Goal: Task Accomplishment & Management: Manage account settings

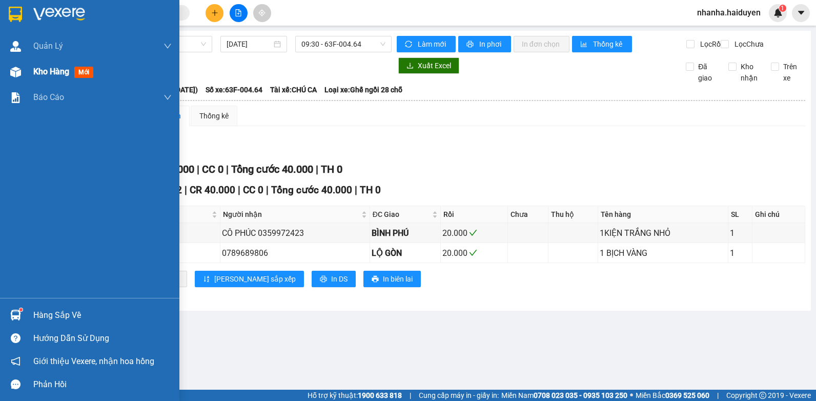
click at [58, 68] on span "Kho hàng" at bounding box center [51, 72] width 36 height 10
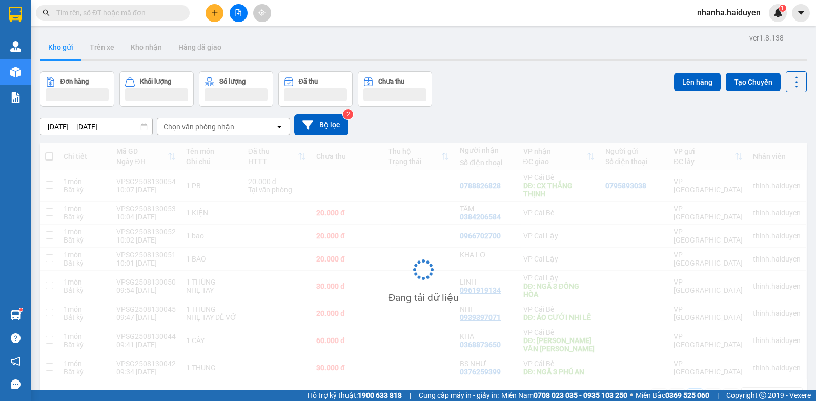
scroll to position [47, 0]
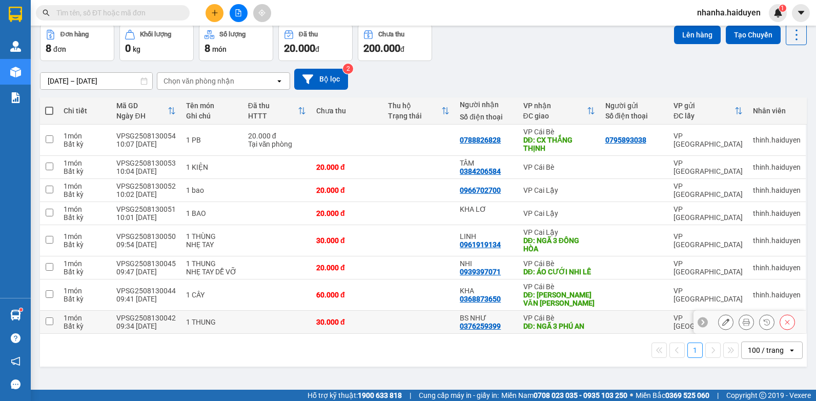
click at [391, 327] on td at bounding box center [419, 322] width 72 height 23
checkbox input "true"
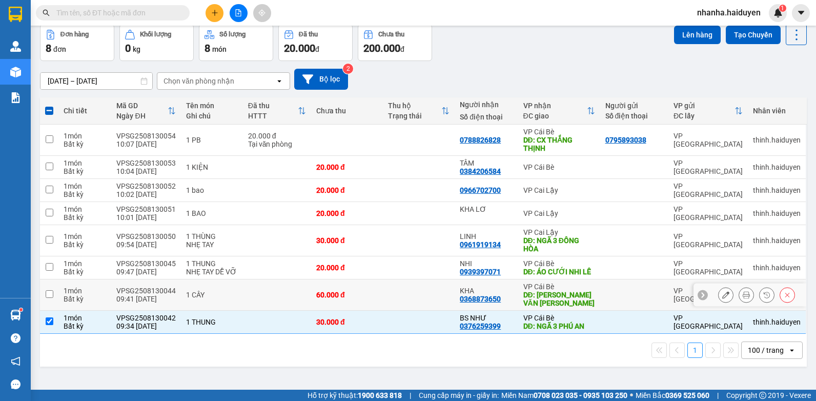
click at [386, 304] on td at bounding box center [419, 294] width 72 height 31
checkbox input "true"
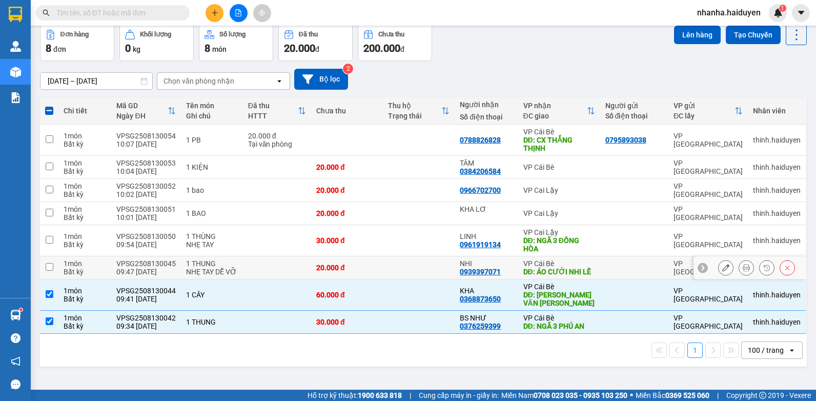
click at [385, 275] on td at bounding box center [419, 267] width 72 height 23
checkbox input "true"
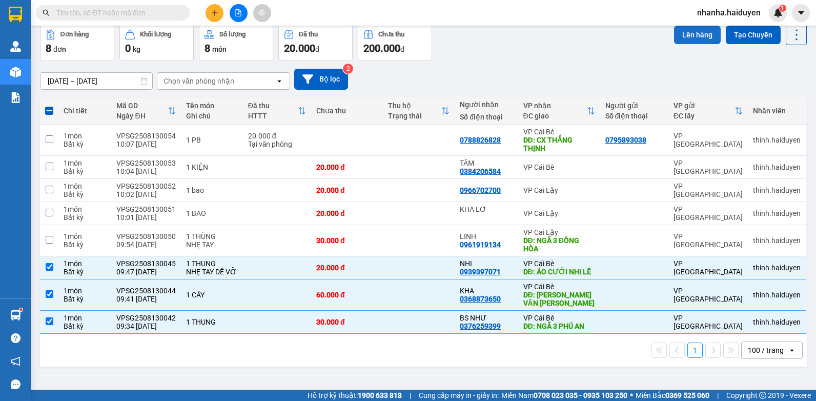
click at [676, 35] on button "Lên hàng" at bounding box center [697, 35] width 47 height 18
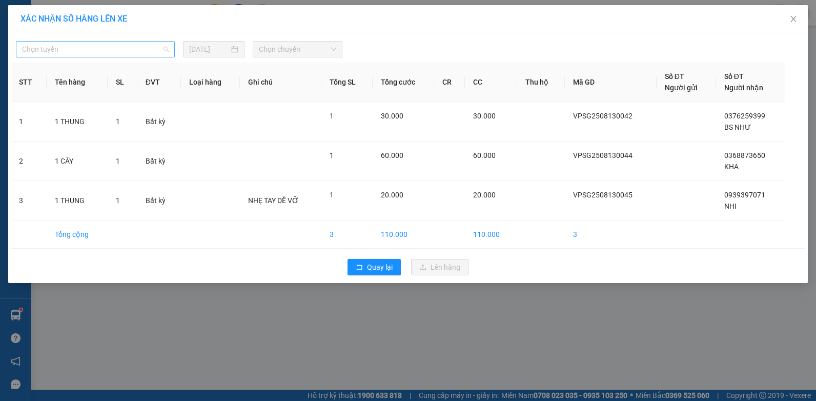
click at [153, 50] on span "Chọn tuyến" at bounding box center [95, 49] width 147 height 15
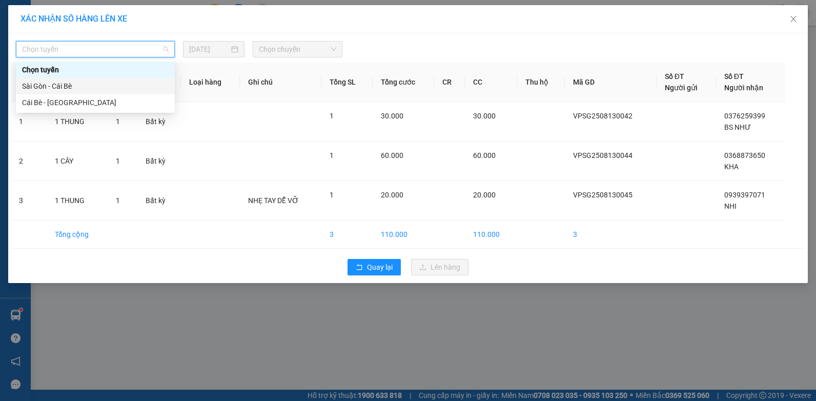
click at [127, 85] on div "Sài Gòn - Cái Bè" at bounding box center [95, 85] width 147 height 11
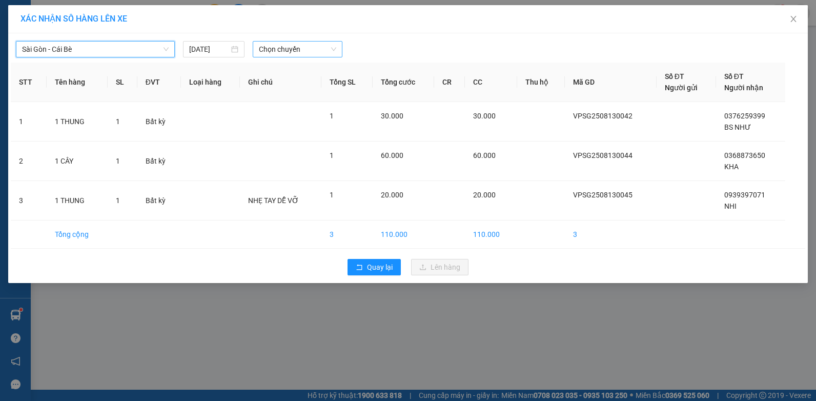
click at [298, 53] on span "Chọn chuyến" at bounding box center [297, 49] width 77 height 15
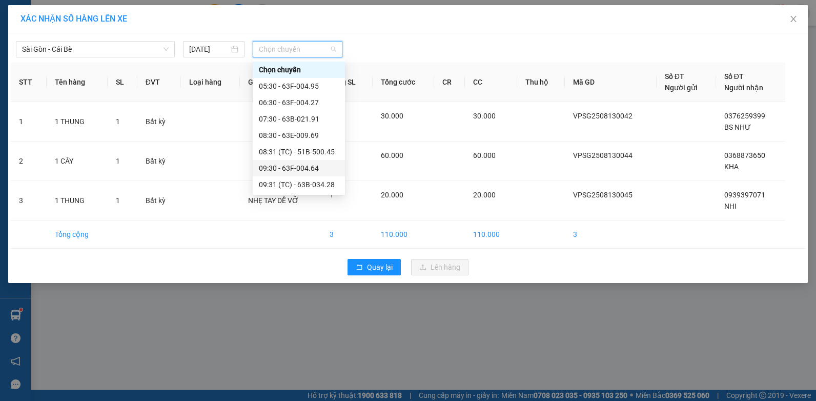
scroll to position [103, 0]
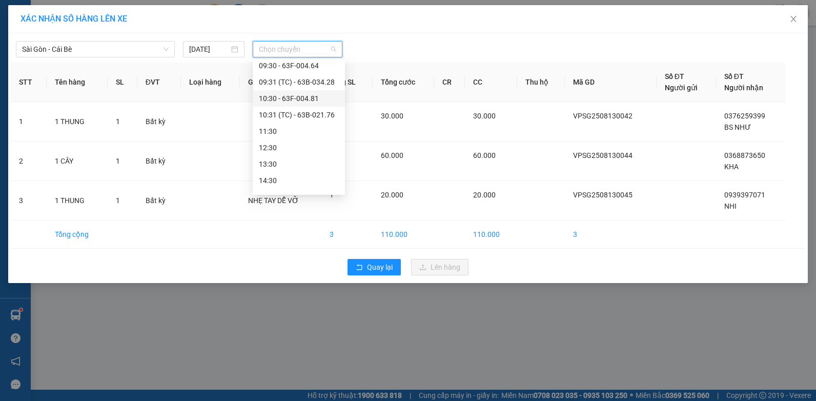
click at [315, 96] on div "10:30 - 63F-004.81" at bounding box center [299, 98] width 80 height 11
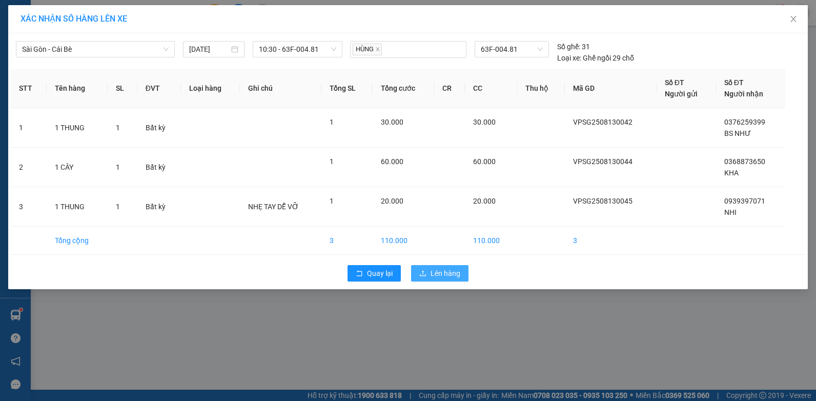
click at [444, 274] on span "Lên hàng" at bounding box center [446, 273] width 30 height 11
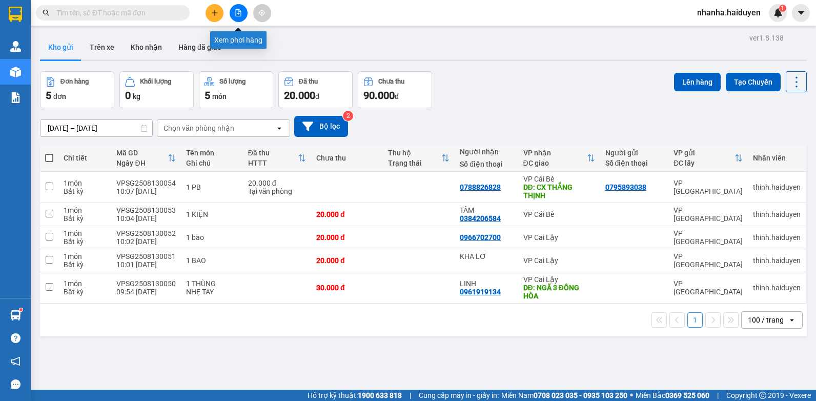
click at [236, 17] on button at bounding box center [239, 13] width 18 height 18
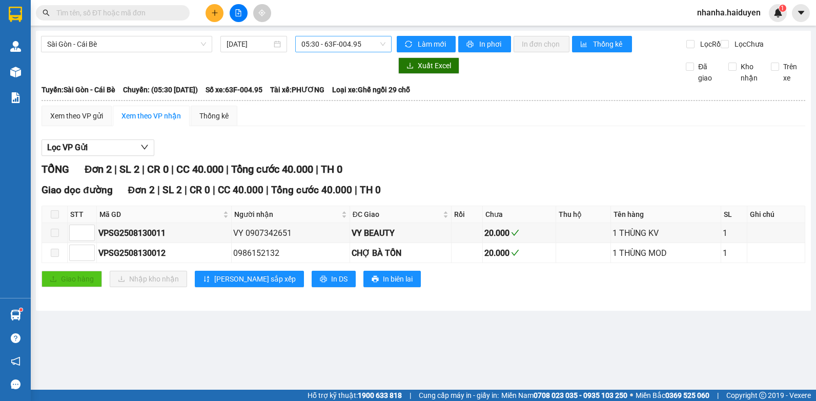
click at [311, 44] on span "05:30 - 63F-004.95" at bounding box center [343, 43] width 84 height 15
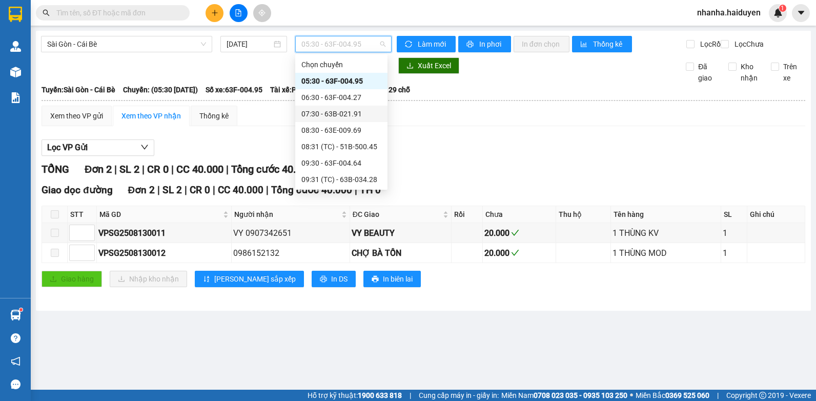
scroll to position [51, 0]
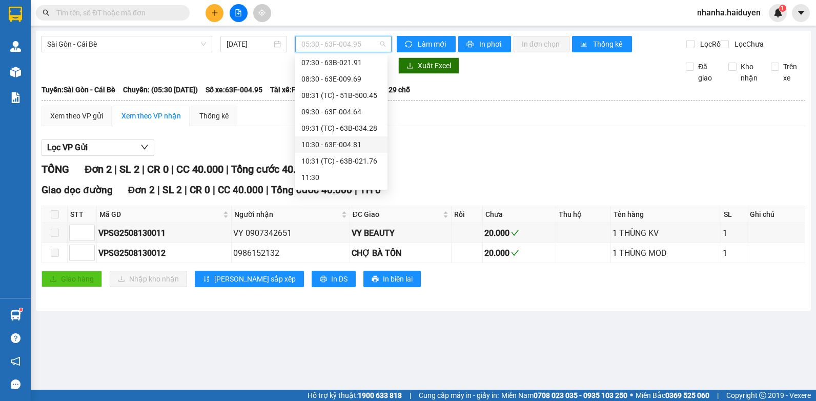
click at [352, 141] on div "10:30 - 63F-004.81" at bounding box center [341, 144] width 80 height 11
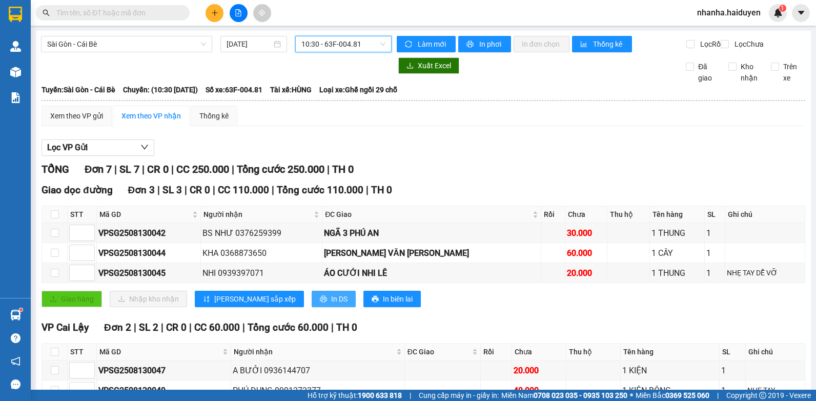
click at [331, 304] on span "In DS" at bounding box center [339, 298] width 16 height 11
click at [88, 121] on div "Xem theo VP gửi" at bounding box center [76, 115] width 53 height 11
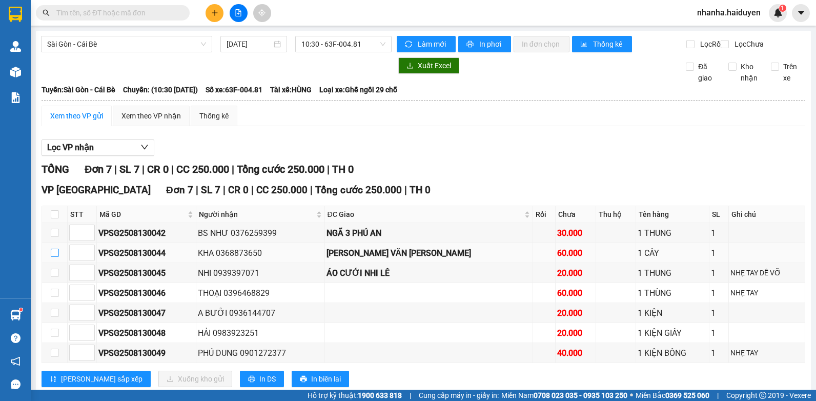
click at [53, 257] on input "checkbox" at bounding box center [55, 253] width 8 height 8
checkbox input "true"
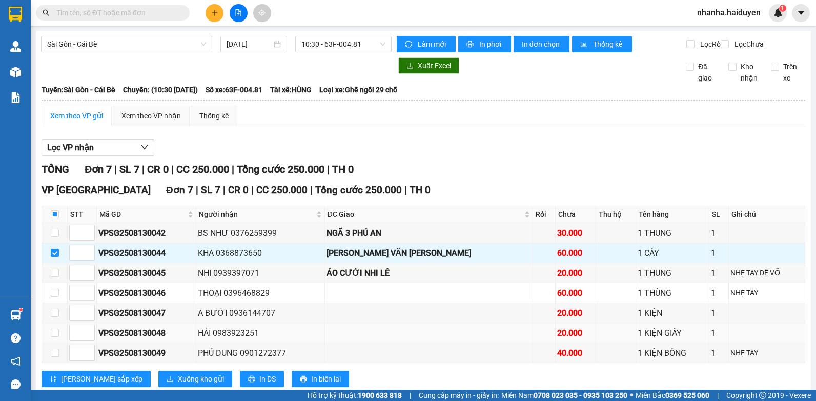
scroll to position [35, 0]
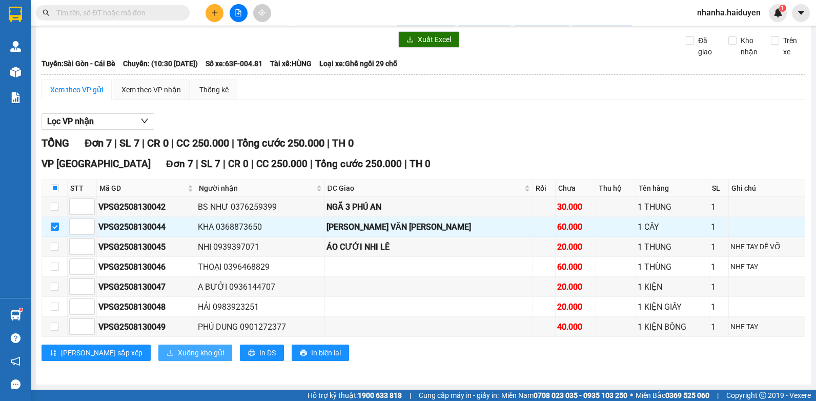
click at [178, 351] on span "Xuống kho gửi" at bounding box center [201, 352] width 46 height 11
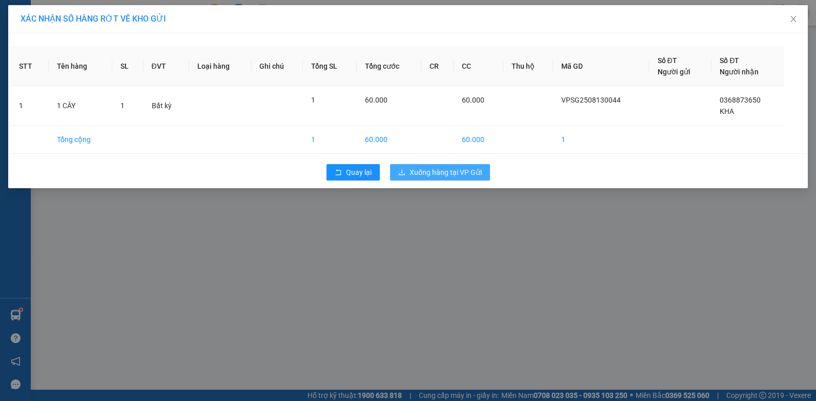
click at [450, 175] on span "Xuống hàng tại VP Gửi" at bounding box center [445, 172] width 72 height 11
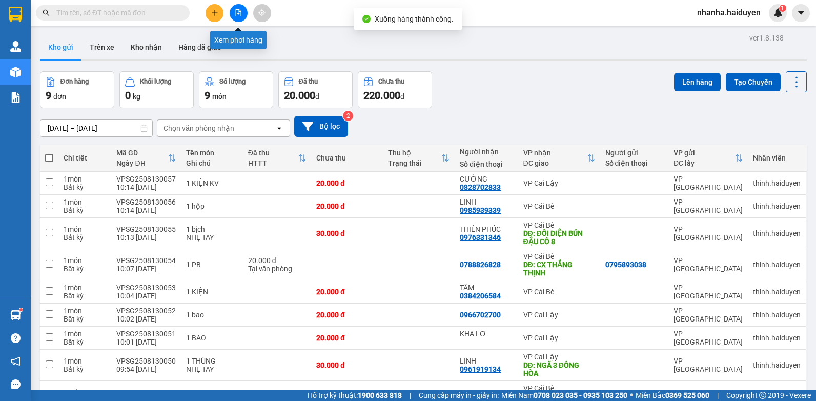
click at [235, 9] on button at bounding box center [239, 13] width 18 height 18
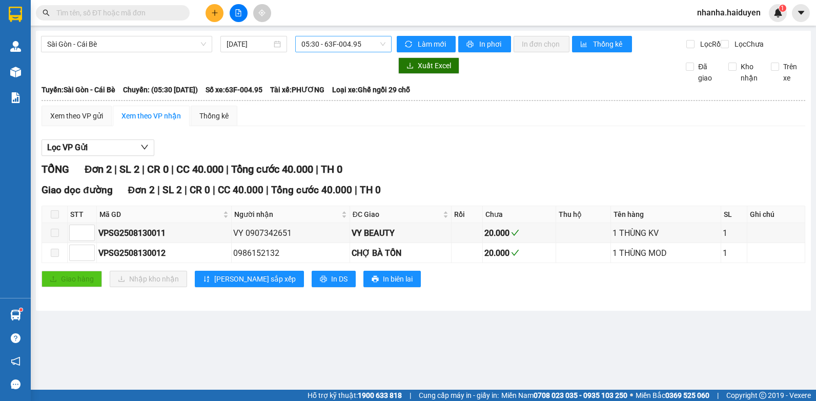
click at [320, 45] on span "05:30 - 63F-004.95" at bounding box center [343, 43] width 84 height 15
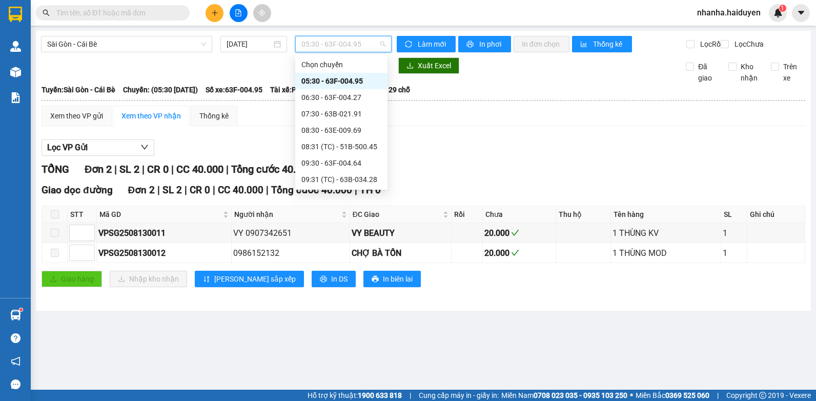
scroll to position [51, 0]
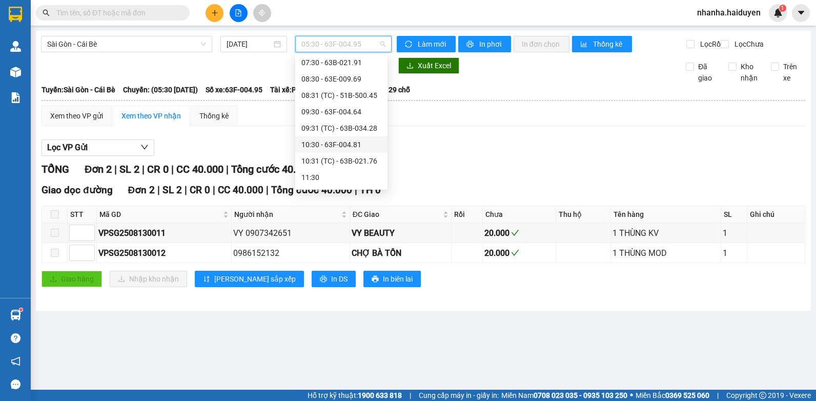
click at [363, 144] on div "10:30 - 63F-004.81" at bounding box center [341, 144] width 80 height 11
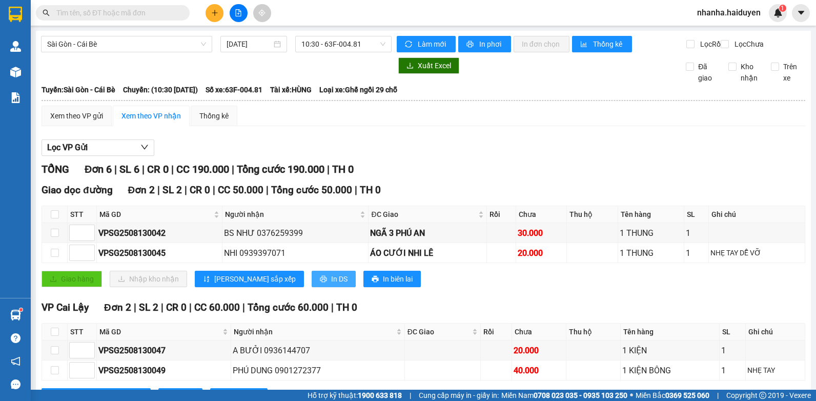
click at [331, 284] on span "In DS" at bounding box center [339, 278] width 16 height 11
click at [389, 137] on div "Xem theo VP gửi Xem theo VP nhận Thống kê Lọc VP Gửi TỔNG Đơn 6 | SL 6 | CR 0 …" at bounding box center [424, 320] width 764 height 429
click at [56, 218] on input "checkbox" at bounding box center [55, 214] width 8 height 8
checkbox input "true"
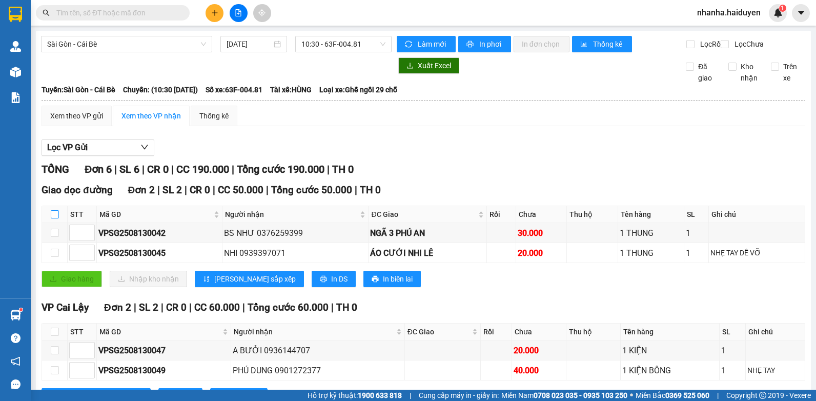
checkbox input "true"
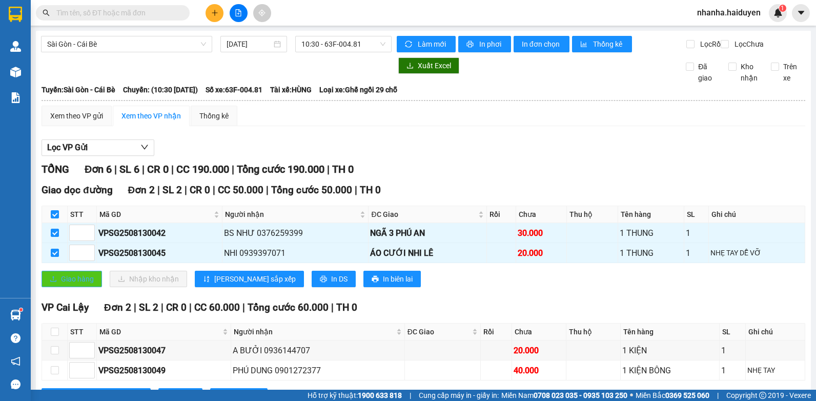
click at [74, 283] on span "Giao hàng" at bounding box center [77, 278] width 33 height 11
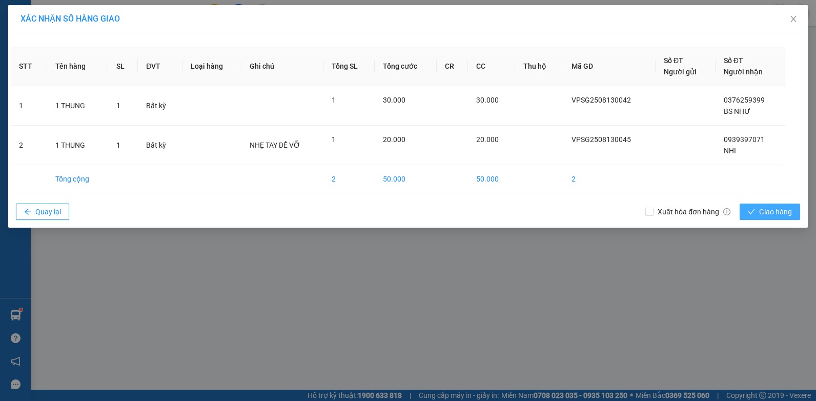
click at [784, 211] on span "Giao hàng" at bounding box center [775, 211] width 33 height 11
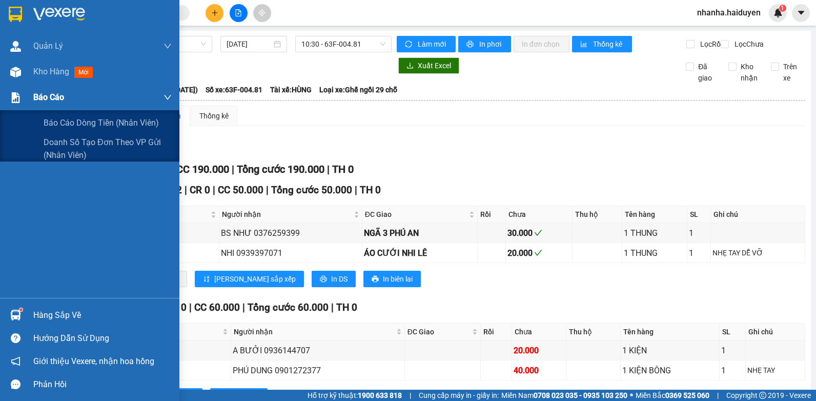
click at [25, 101] on div "Báo cáo" at bounding box center [89, 98] width 179 height 26
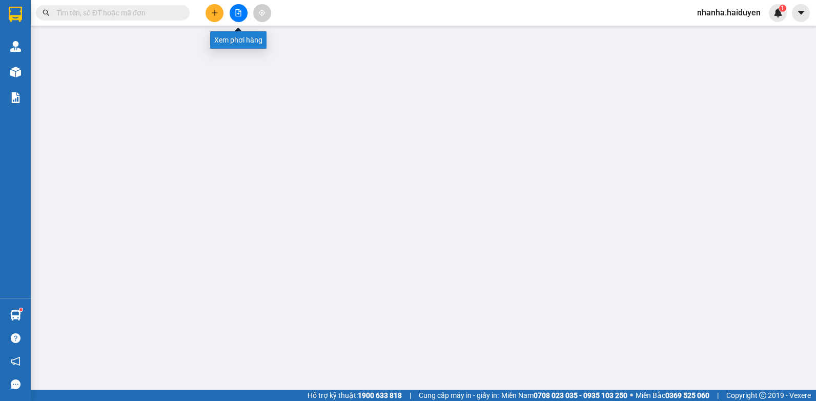
click at [242, 19] on button at bounding box center [239, 13] width 18 height 18
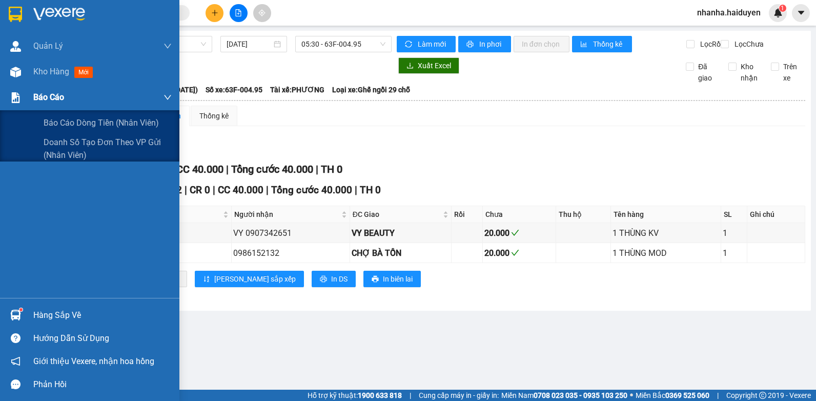
click at [10, 93] on img at bounding box center [15, 97] width 11 height 11
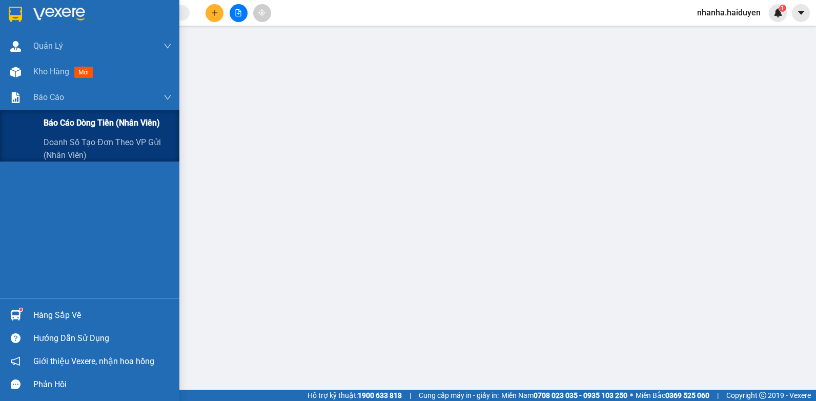
click at [65, 118] on span "Báo cáo dòng tiền (nhân viên)" at bounding box center [102, 122] width 116 height 13
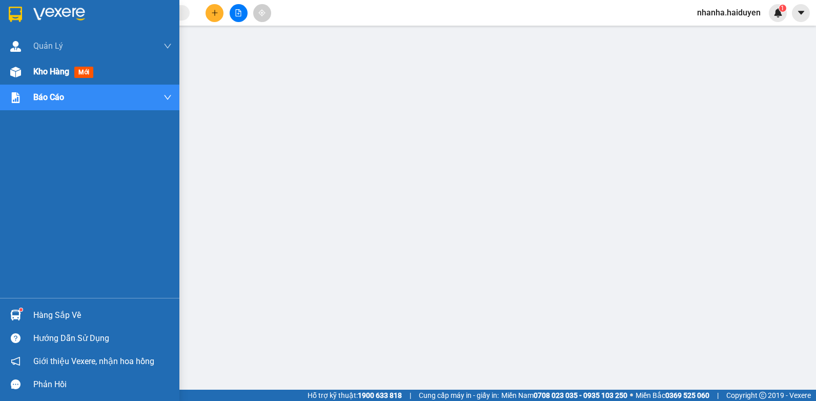
click at [25, 68] on div "Kho hàng mới" at bounding box center [89, 72] width 179 height 26
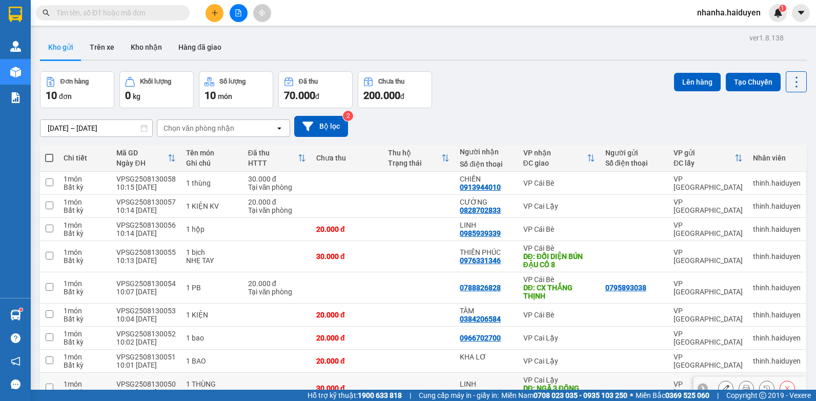
scroll to position [88, 0]
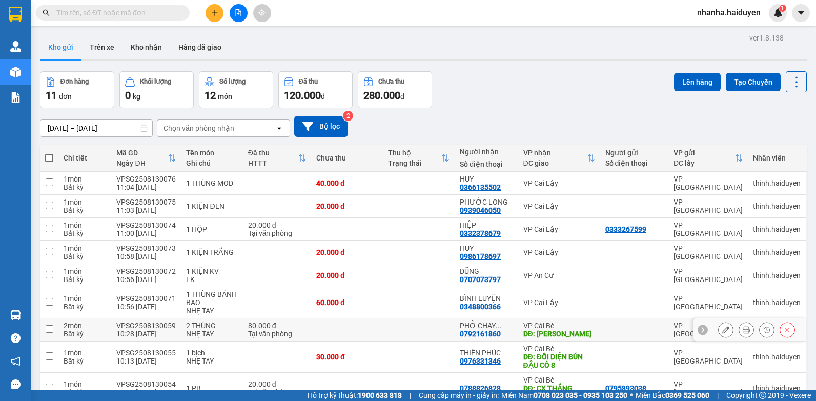
click at [518, 330] on td "VP Cái Bè DĐ: [PERSON_NAME]" at bounding box center [559, 329] width 82 height 23
checkbox input "true"
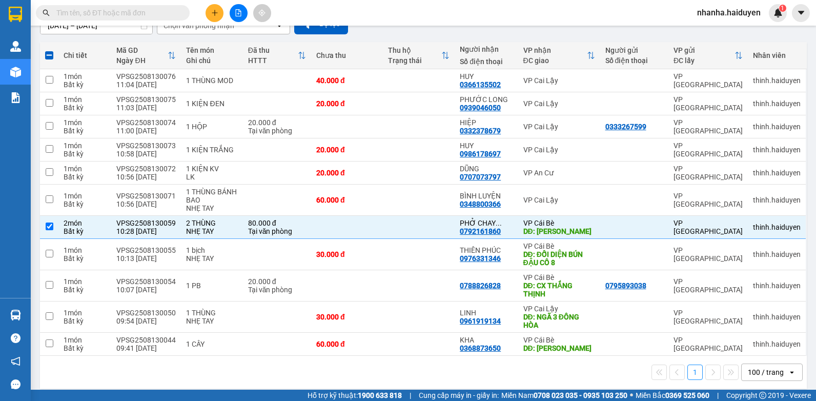
scroll to position [127, 0]
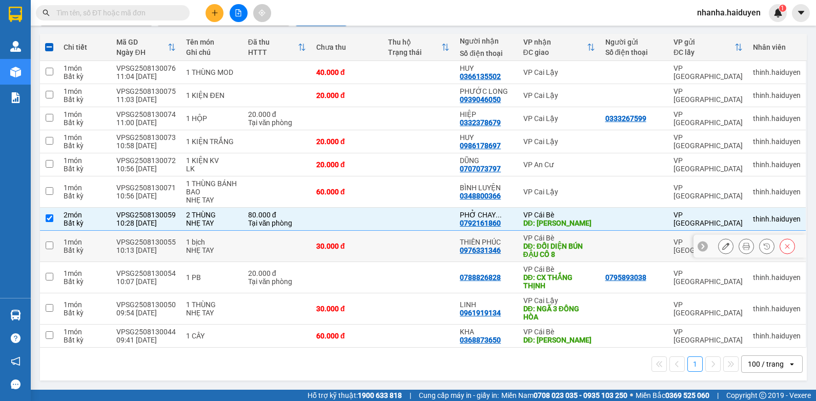
click at [583, 242] on div "DĐ: ĐỐI DIỆN BÚN ĐẬU CÔ 8" at bounding box center [559, 250] width 72 height 16
checkbox input "true"
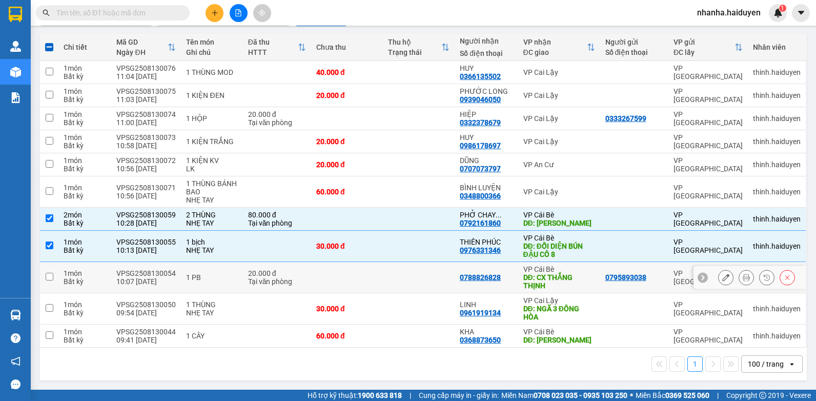
click at [570, 277] on div "DĐ: CX THẮNG THỊNH" at bounding box center [559, 281] width 72 height 16
checkbox input "true"
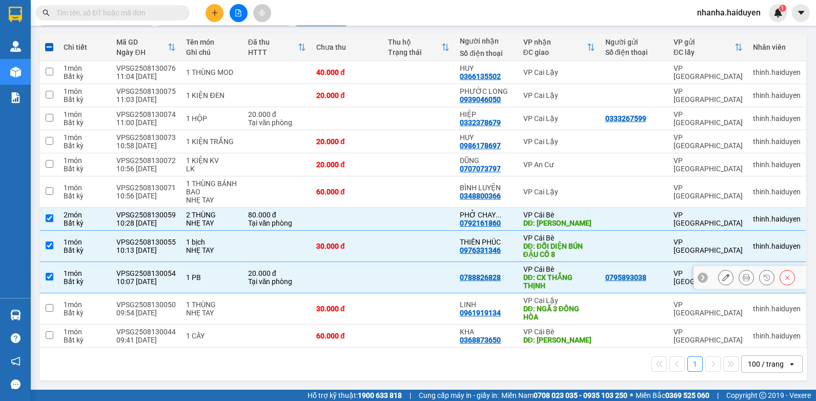
scroll to position [0, 0]
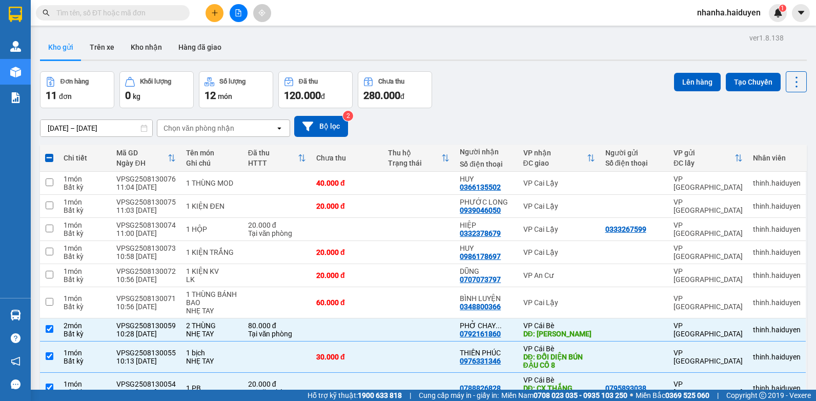
click at [703, 70] on div "ver 1.8.138 Kho gửi Trên xe Kho nhận Hàng đã giao Đơn hàng 11 đơn Khối lượng 0 …" at bounding box center [423, 263] width 775 height 464
click at [695, 83] on button "Lên hàng" at bounding box center [697, 82] width 47 height 18
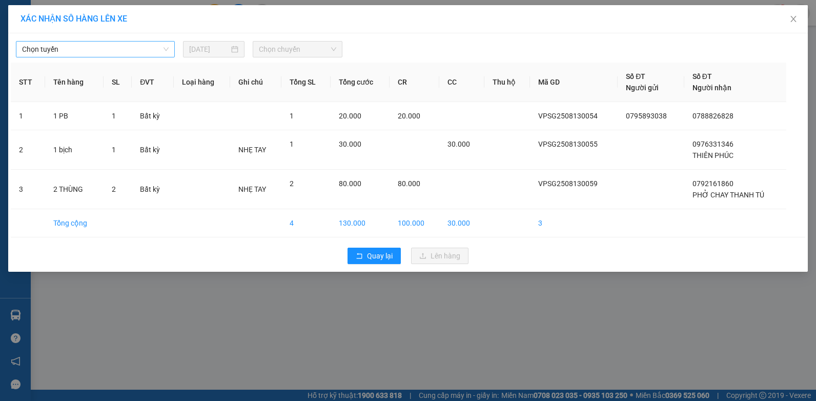
click at [141, 45] on span "Chọn tuyến" at bounding box center [95, 49] width 147 height 15
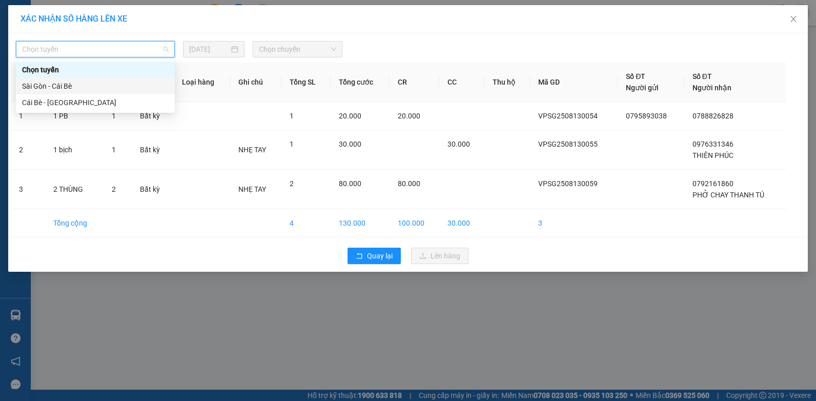
click at [121, 86] on div "Sài Gòn - Cái Bè" at bounding box center [95, 85] width 147 height 11
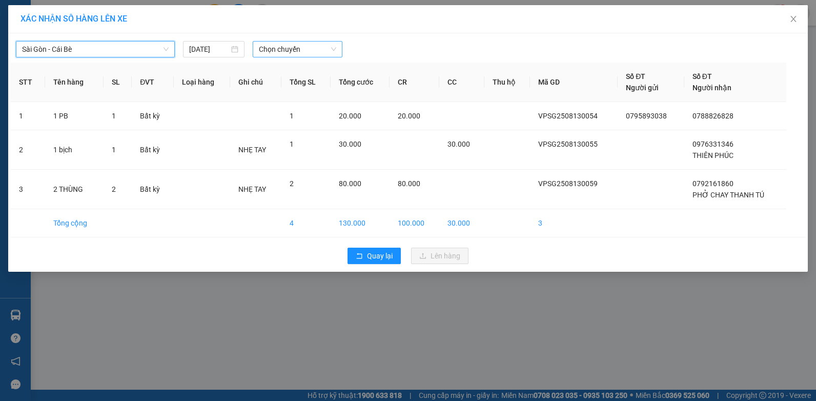
click at [279, 50] on span "Chọn chuyến" at bounding box center [297, 49] width 77 height 15
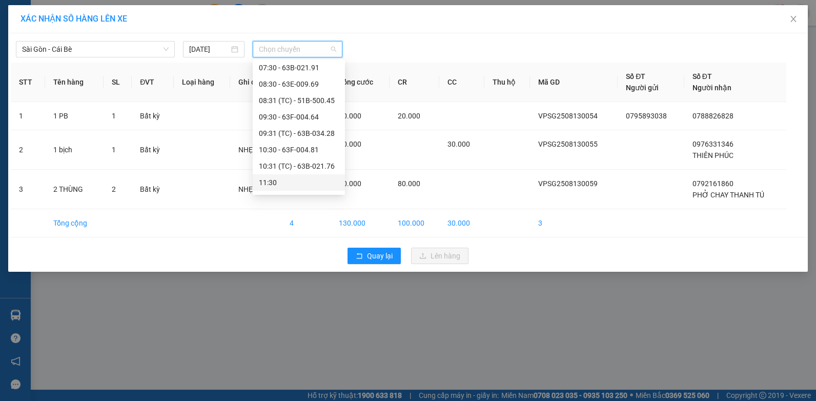
scroll to position [103, 0]
click at [298, 134] on div "11:30" at bounding box center [299, 131] width 80 height 11
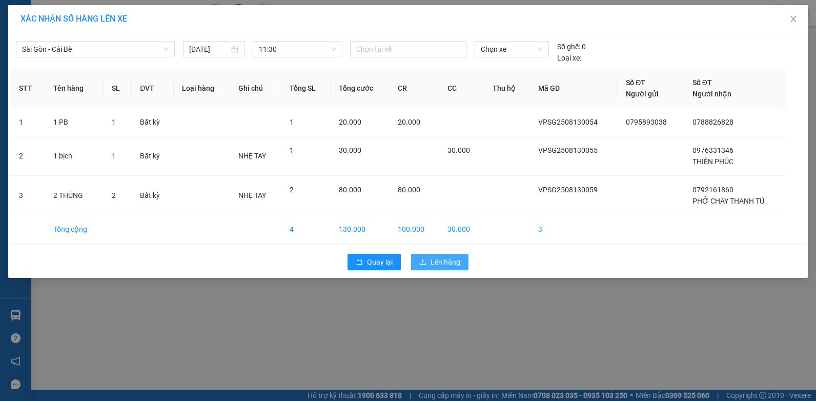
click at [417, 262] on button "Lên hàng" at bounding box center [439, 262] width 57 height 16
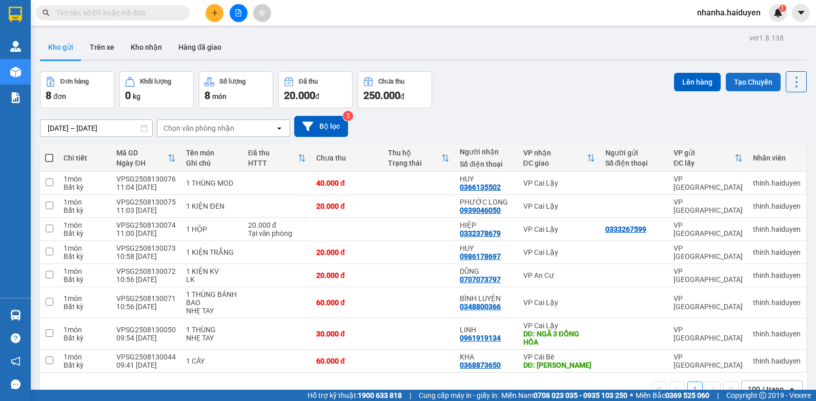
click at [726, 83] on button "Tạo Chuyến" at bounding box center [753, 82] width 55 height 18
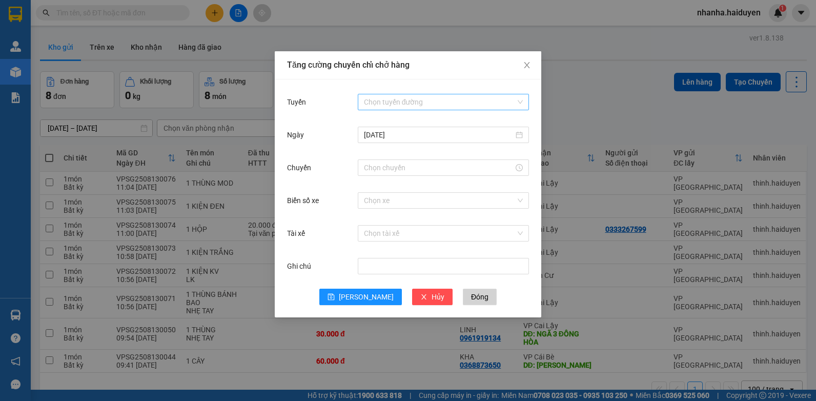
click at [435, 106] on input "Tuyến" at bounding box center [440, 101] width 152 height 15
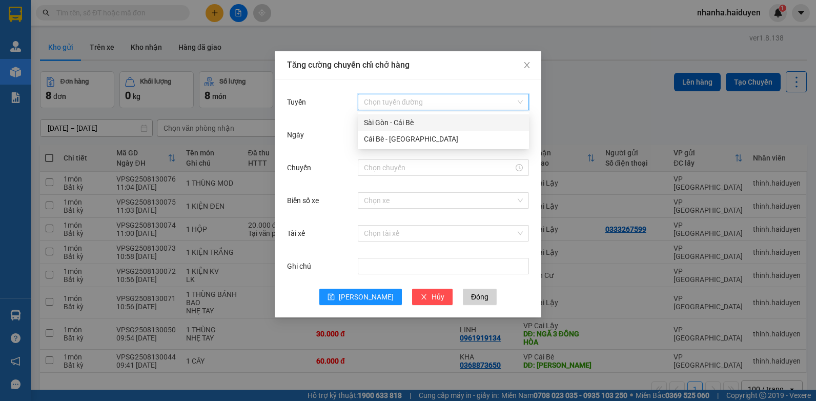
click at [432, 121] on div "Sài Gòn - Cái Bè" at bounding box center [443, 122] width 159 height 11
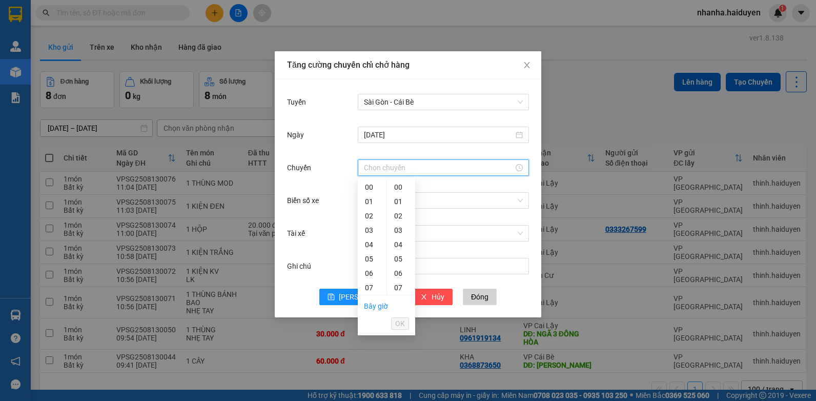
click at [421, 172] on input "Chuyến" at bounding box center [439, 167] width 150 height 11
click at [372, 240] on div "11" at bounding box center [372, 242] width 29 height 14
click at [397, 294] on div "29" at bounding box center [401, 296] width 28 height 14
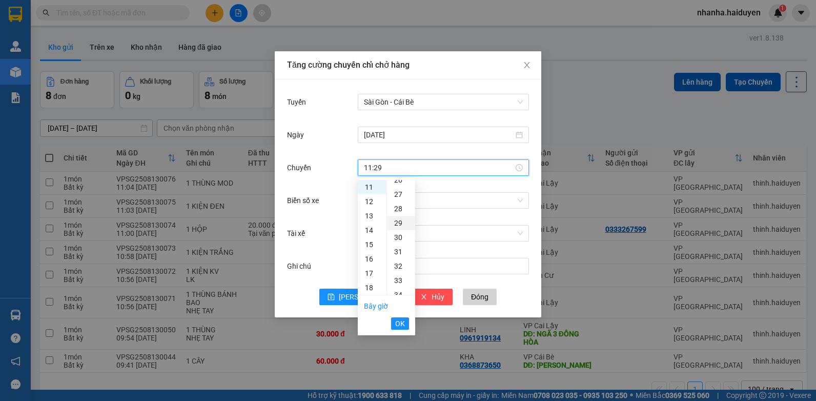
scroll to position [416, 0]
click at [402, 198] on div "30" at bounding box center [401, 201] width 28 height 14
type input "11:30"
click at [417, 205] on input "Biển số xe" at bounding box center [440, 200] width 152 height 15
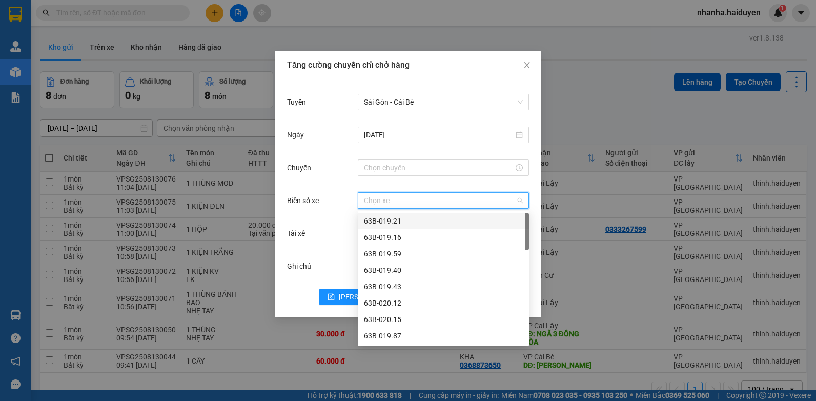
click at [421, 178] on div "Chuyến" at bounding box center [408, 173] width 242 height 33
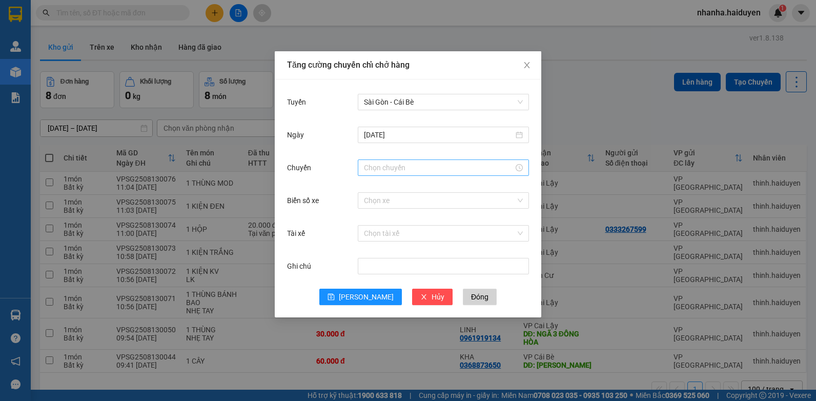
click at [425, 163] on input "Chuyến" at bounding box center [439, 167] width 150 height 11
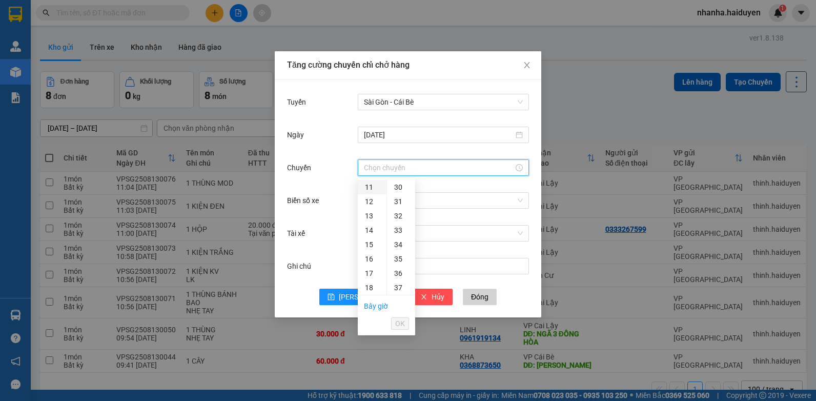
click at [371, 188] on div "11" at bounding box center [372, 187] width 29 height 14
click at [401, 263] on div "30" at bounding box center [401, 259] width 28 height 14
type input "11:30"
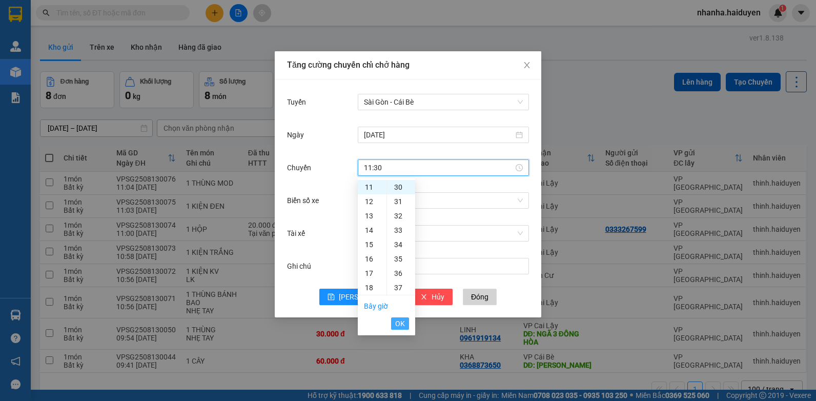
click at [398, 326] on span "OK" at bounding box center [400, 323] width 10 height 11
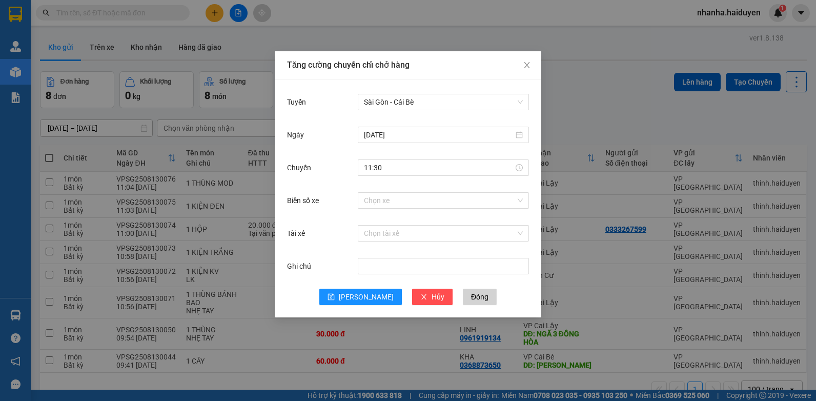
click at [389, 191] on div "Chọn xe" at bounding box center [443, 200] width 171 height 21
click at [393, 201] on input "Biển số xe" at bounding box center [440, 200] width 152 height 15
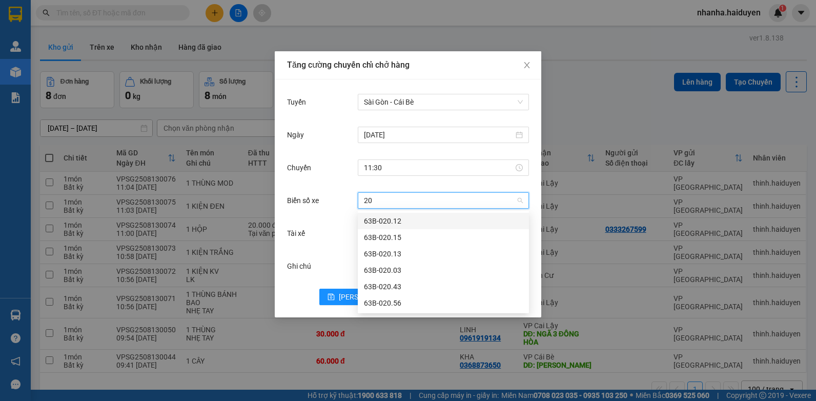
type input "2"
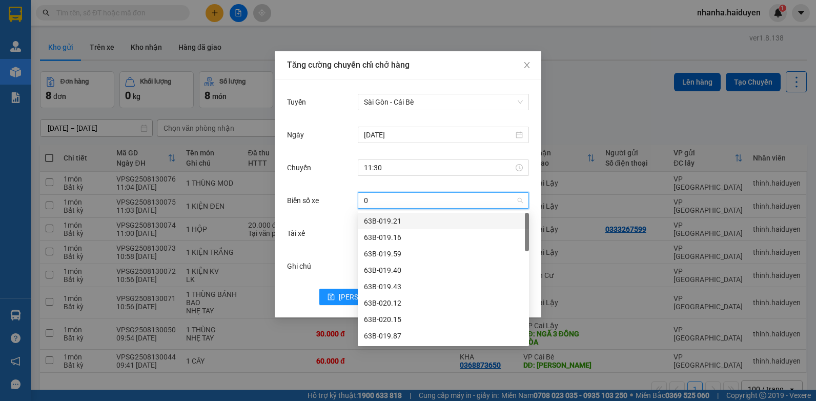
type input "03"
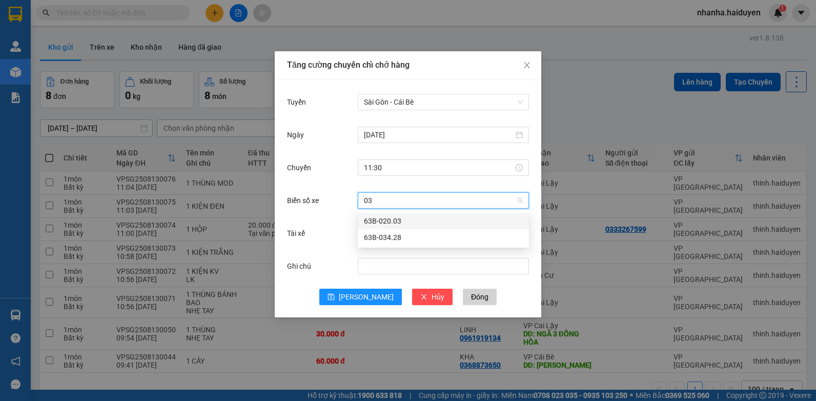
click at [398, 220] on div "63B-020.03" at bounding box center [443, 220] width 159 height 11
click at [401, 235] on input "Tài xế" at bounding box center [440, 233] width 152 height 15
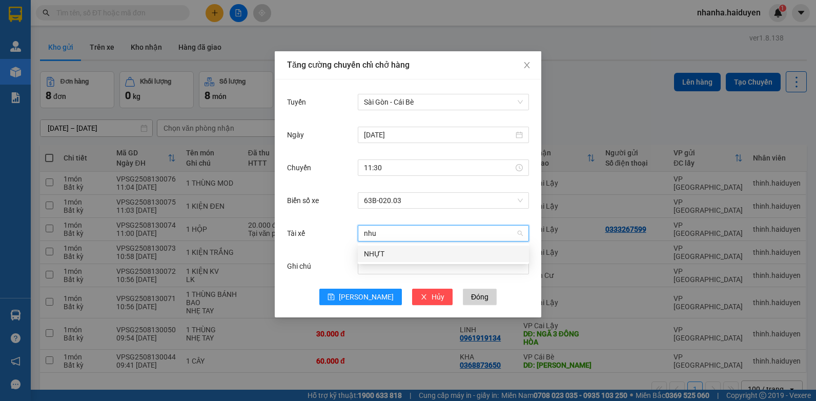
scroll to position [0, 0]
type input "nhut"
click at [412, 258] on div "NHỰT" at bounding box center [443, 253] width 159 height 11
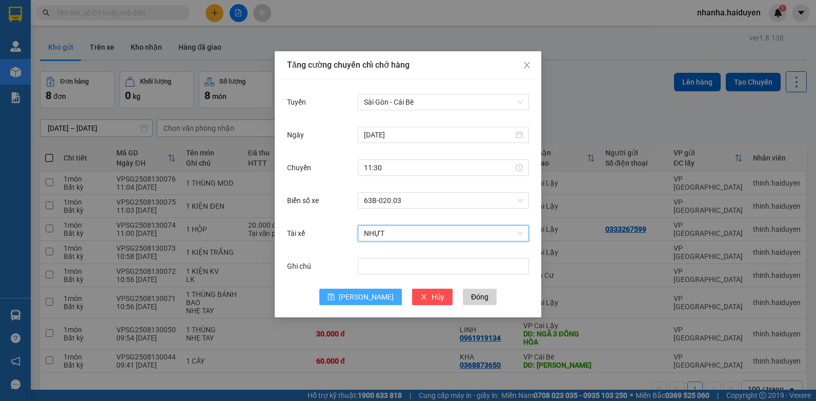
click at [360, 292] on span "Lưu" at bounding box center [366, 296] width 55 height 11
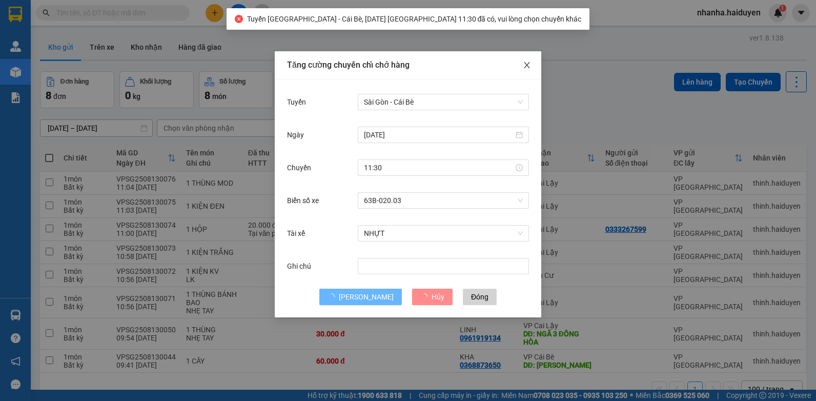
click at [532, 51] on span "Close" at bounding box center [527, 65] width 29 height 29
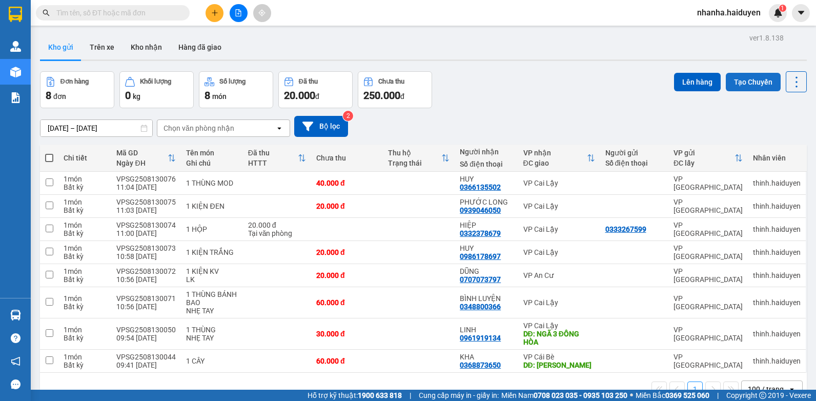
click at [744, 80] on button "Tạo Chuyến" at bounding box center [753, 82] width 55 height 18
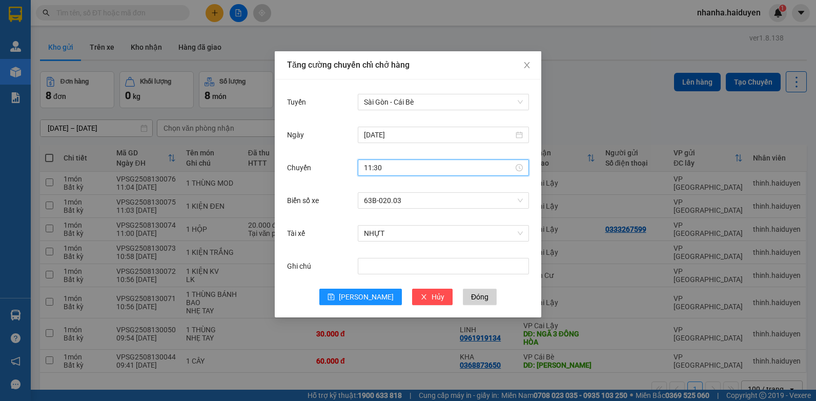
click at [407, 172] on input "11:30" at bounding box center [439, 167] width 150 height 11
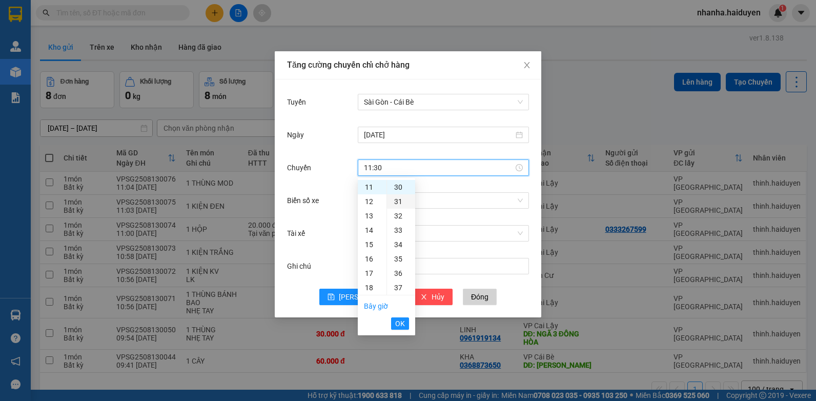
click at [396, 200] on div "31" at bounding box center [401, 201] width 28 height 14
click at [445, 199] on span "63B-020.03" at bounding box center [443, 200] width 159 height 15
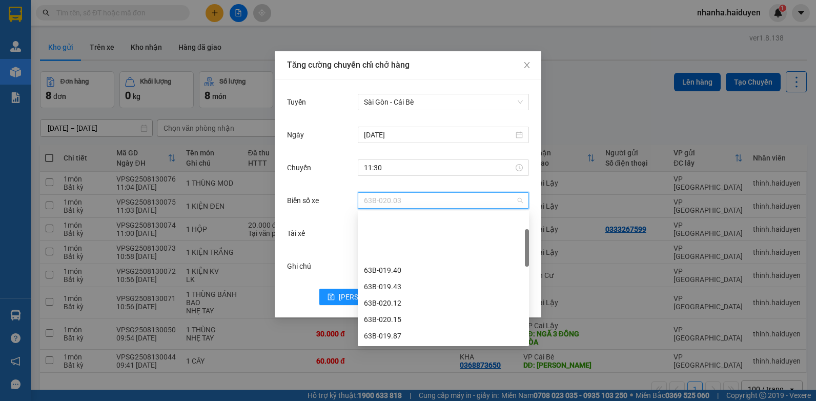
scroll to position [66, 0]
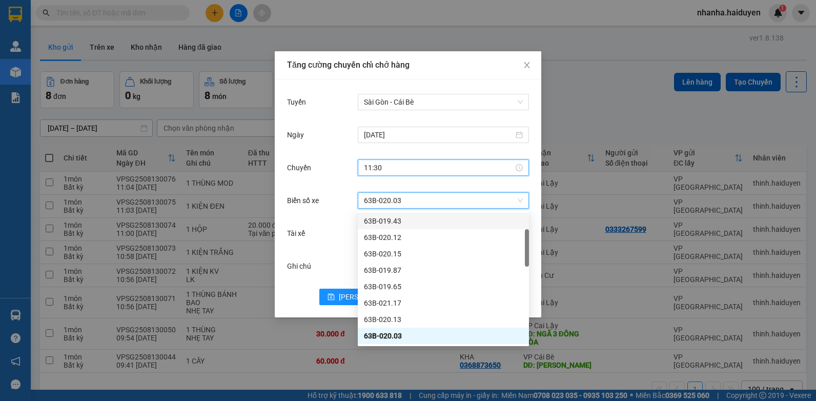
drag, startPoint x: 406, startPoint y: 170, endPoint x: 406, endPoint y: 180, distance: 9.7
click at [407, 170] on input "11:30" at bounding box center [439, 167] width 150 height 11
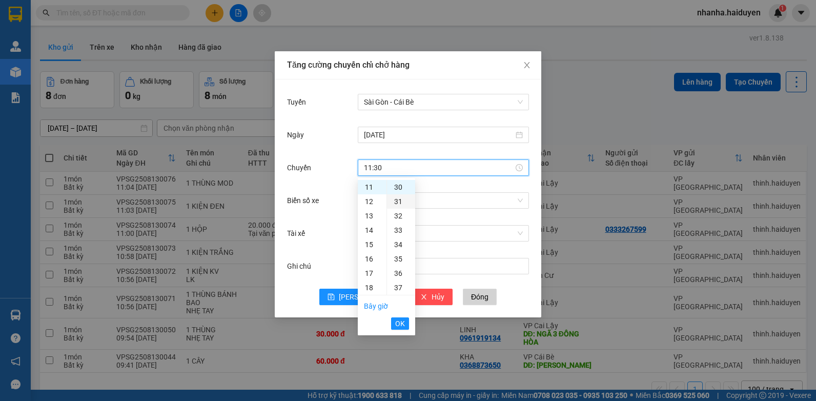
click at [398, 197] on div "31" at bounding box center [401, 201] width 28 height 14
type input "11:31"
click at [394, 325] on button "OK" at bounding box center [400, 323] width 18 height 12
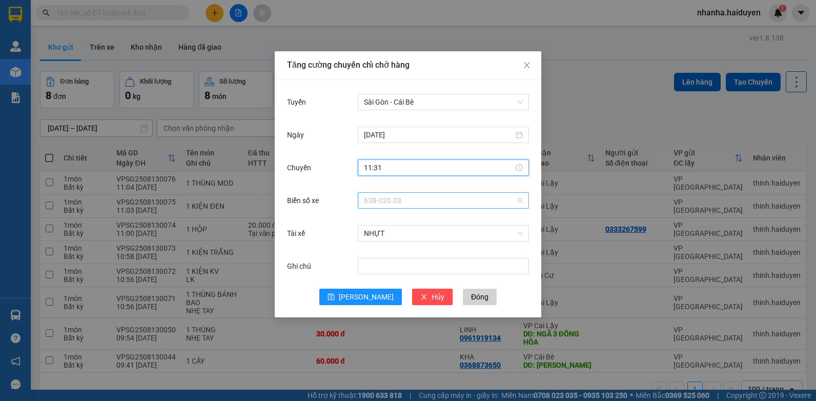
click at [427, 203] on span "63B-020.03" at bounding box center [443, 200] width 159 height 15
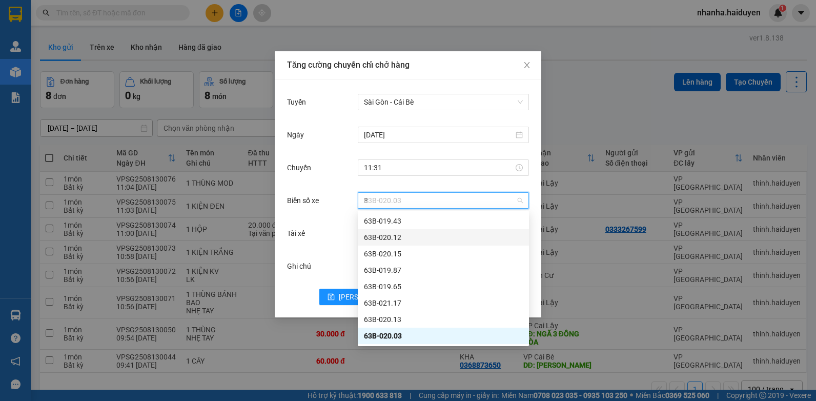
scroll to position [0, 0]
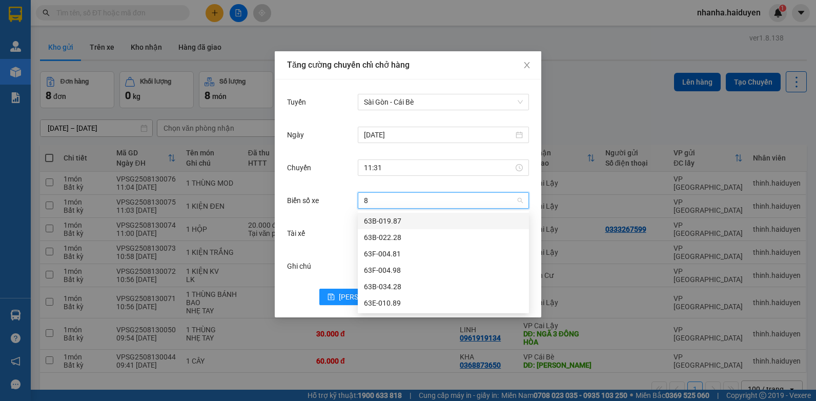
type input "81"
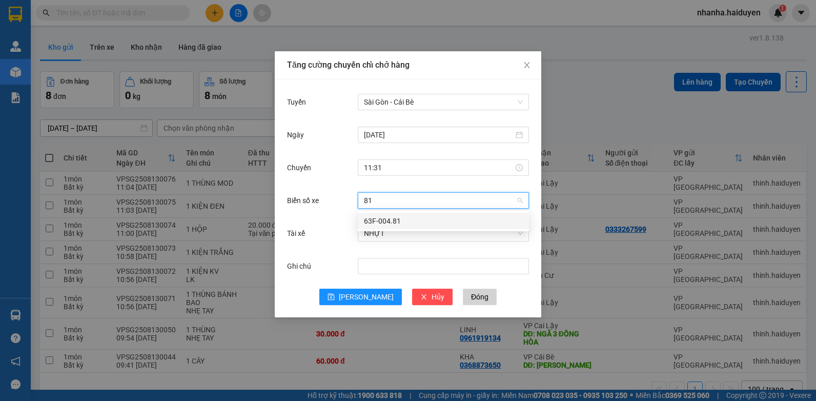
click at [433, 225] on div "63F-004.81" at bounding box center [443, 220] width 159 height 11
click at [431, 229] on span "NHỰT" at bounding box center [443, 233] width 159 height 15
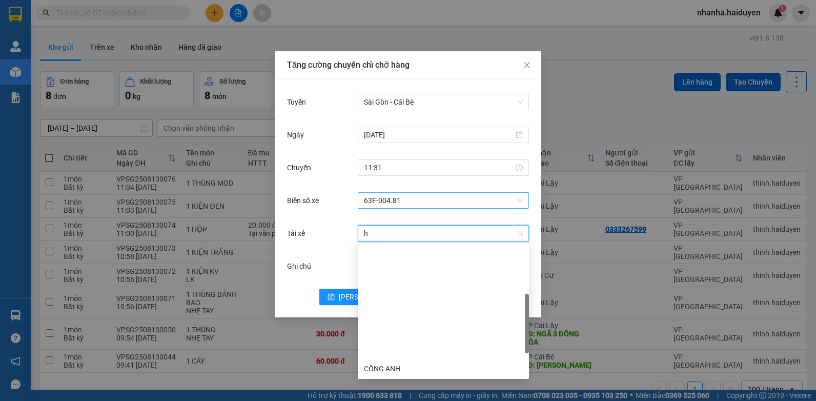
scroll to position [148, 0]
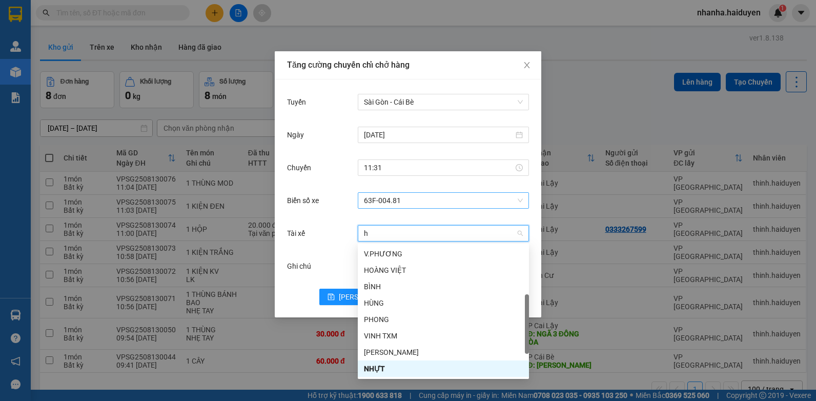
type input "ho"
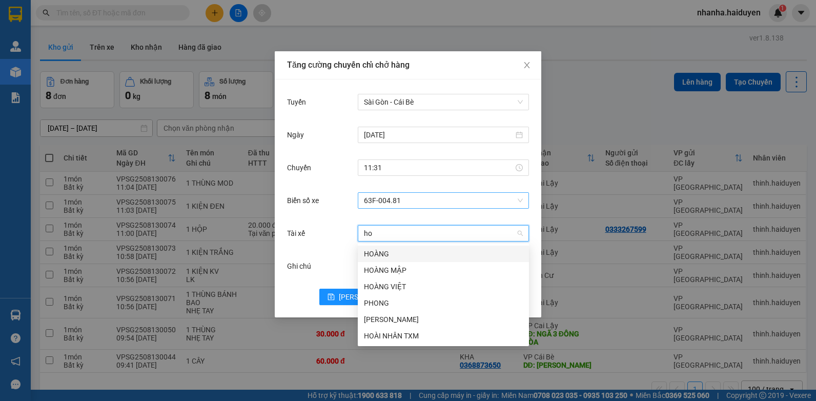
click at [391, 254] on div "HOÀNG" at bounding box center [443, 253] width 159 height 11
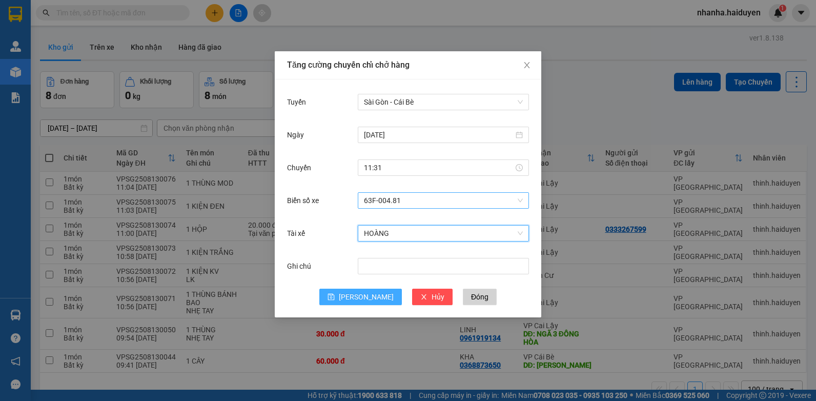
click at [365, 300] on span "Lưu" at bounding box center [366, 296] width 55 height 11
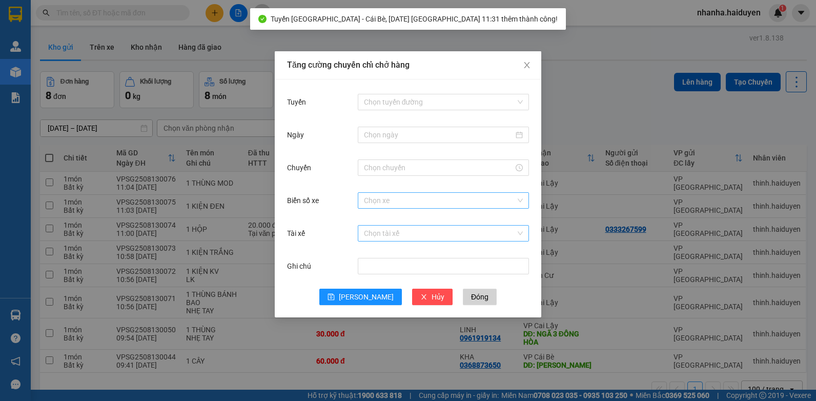
click at [680, 256] on div "Tăng cường chuyến chỉ chở hàng Tuyến Chọn tuyến đường Ngày Chuyến Biển số xe Ch…" at bounding box center [408, 200] width 816 height 401
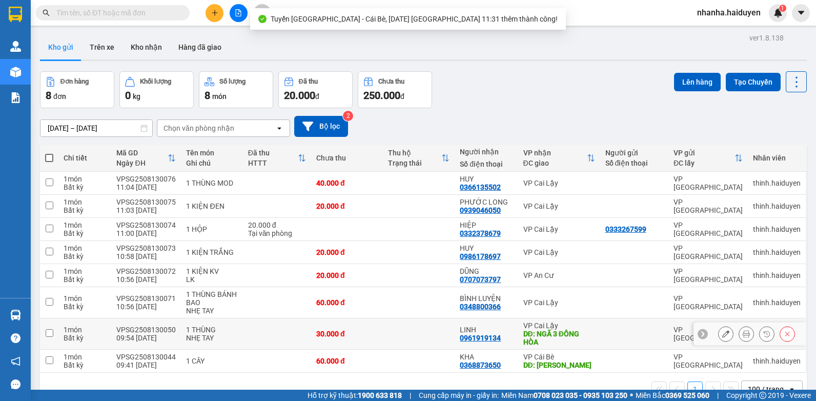
scroll to position [47, 0]
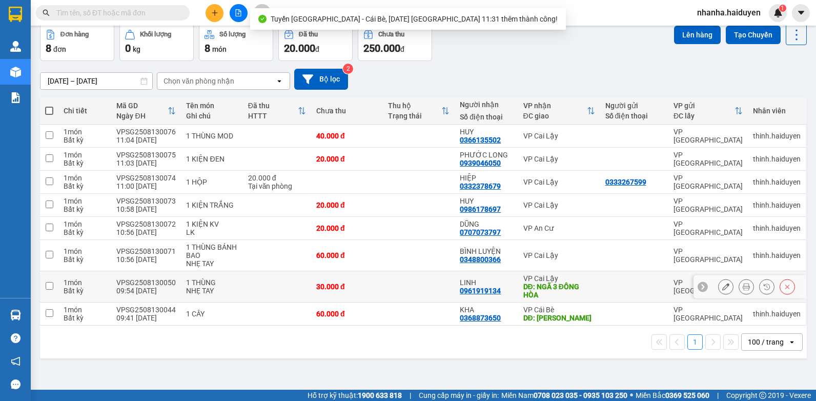
click at [573, 287] on div "DĐ: NGÃ 3 ĐÔNG HÒA" at bounding box center [559, 290] width 72 height 16
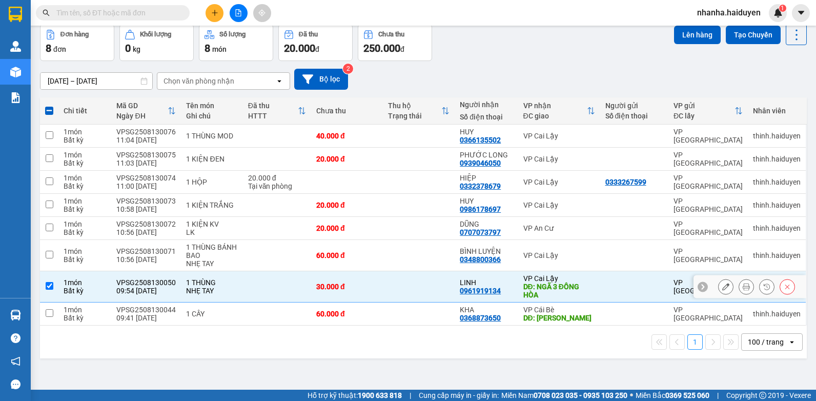
click at [338, 283] on div "30.000 đ" at bounding box center [347, 286] width 62 height 8
checkbox input "false"
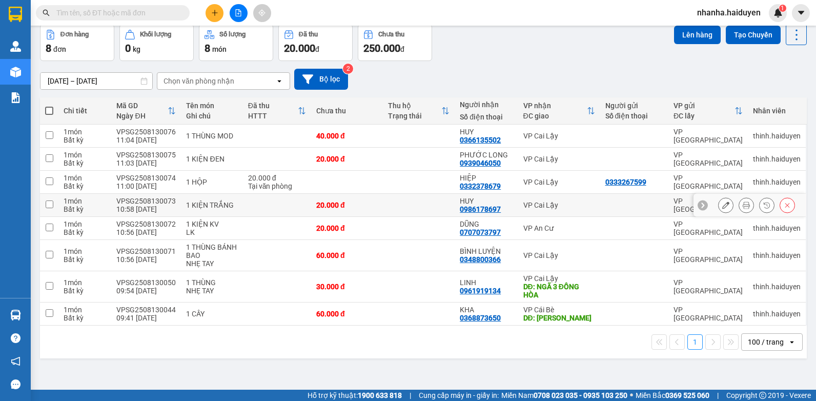
scroll to position [0, 0]
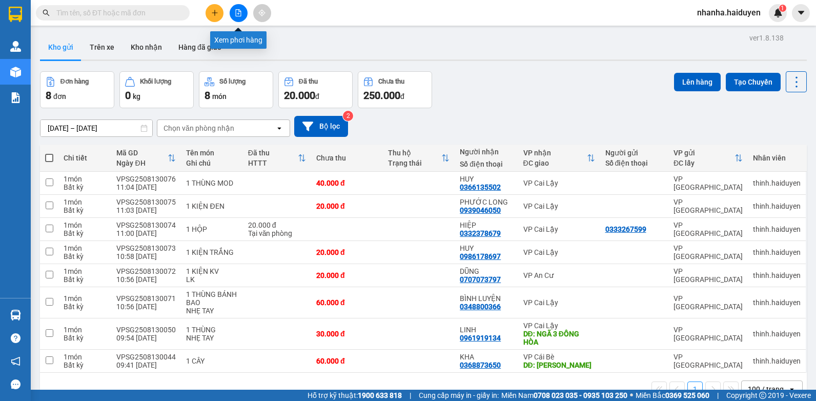
click at [237, 14] on icon "file-add" at bounding box center [238, 12] width 7 height 7
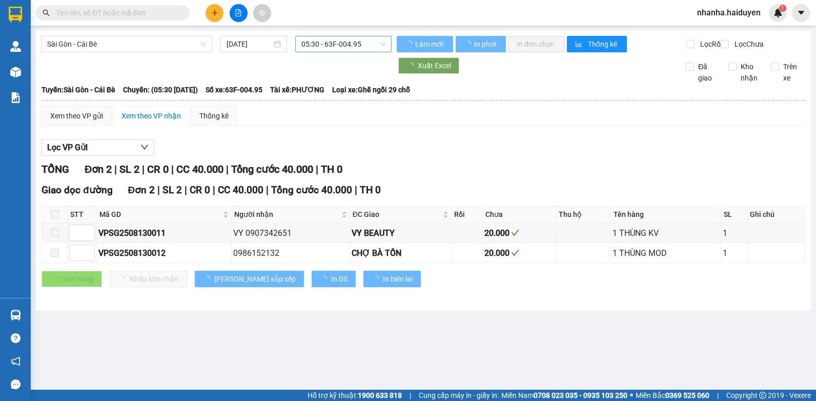
click at [365, 44] on span "05:30 - 63F-004.95" at bounding box center [343, 43] width 84 height 15
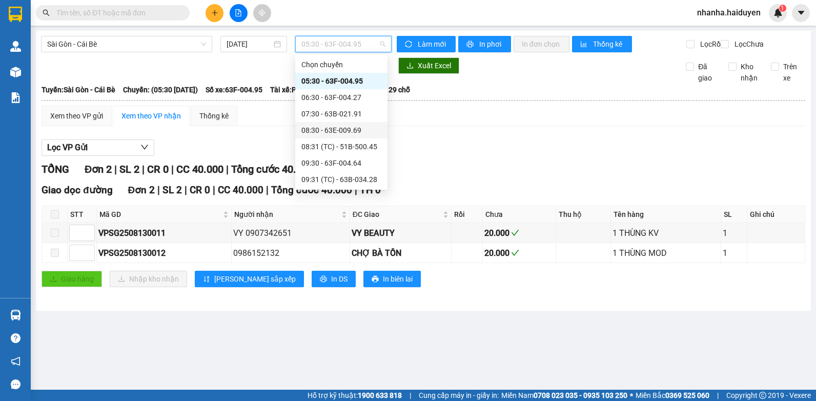
click at [360, 124] on div "08:30 - 63E-009.69" at bounding box center [341, 130] width 92 height 16
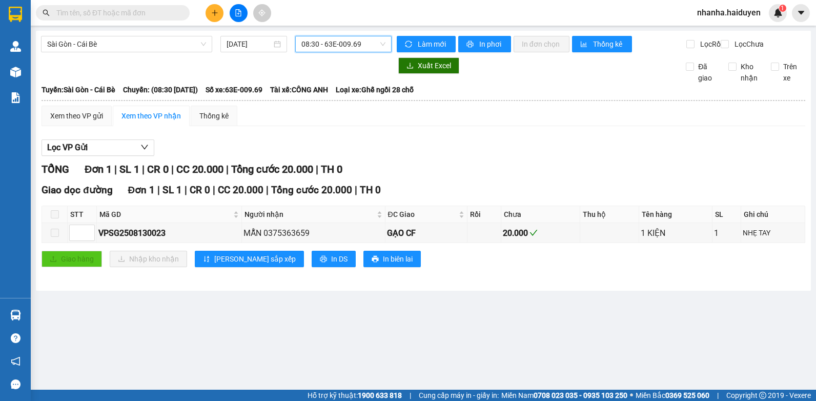
click at [339, 46] on span "08:30 - 63E-009.69" at bounding box center [343, 43] width 84 height 15
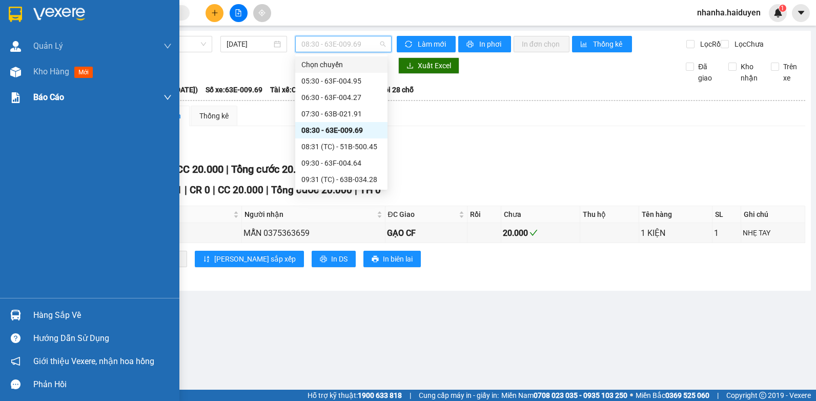
click at [74, 77] on div "Kho hàng mới" at bounding box center [65, 71] width 64 height 13
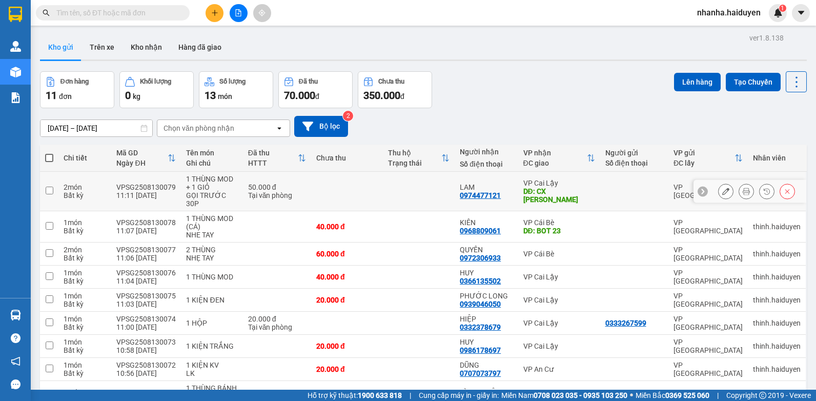
scroll to position [119, 0]
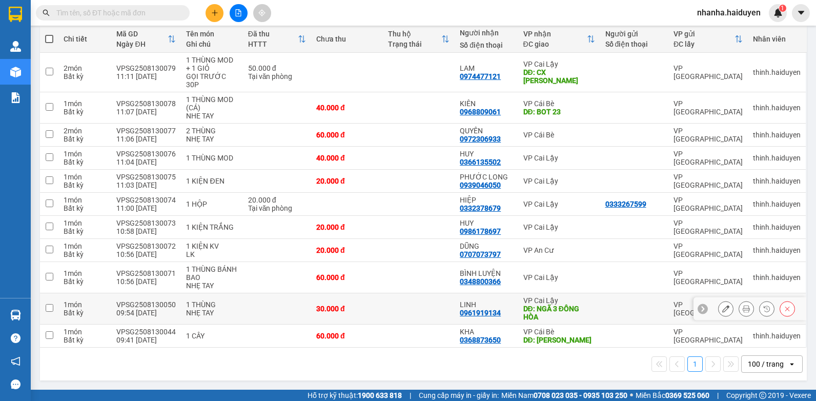
click at [373, 304] on div "30.000 đ" at bounding box center [347, 308] width 62 height 8
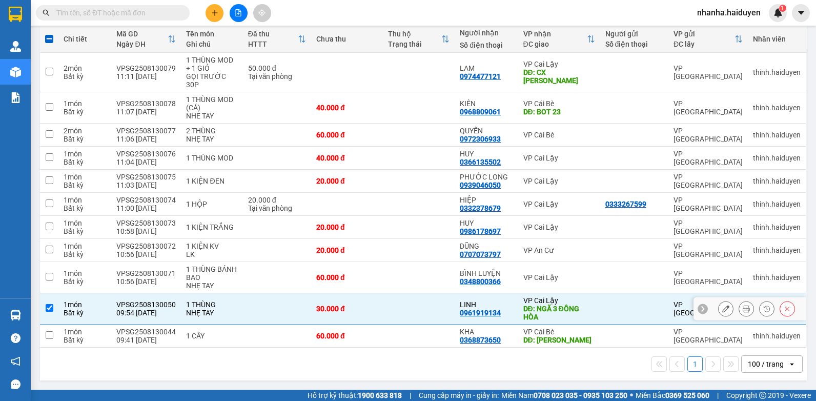
click at [372, 304] on div "30.000 đ" at bounding box center [347, 308] width 62 height 8
checkbox input "false"
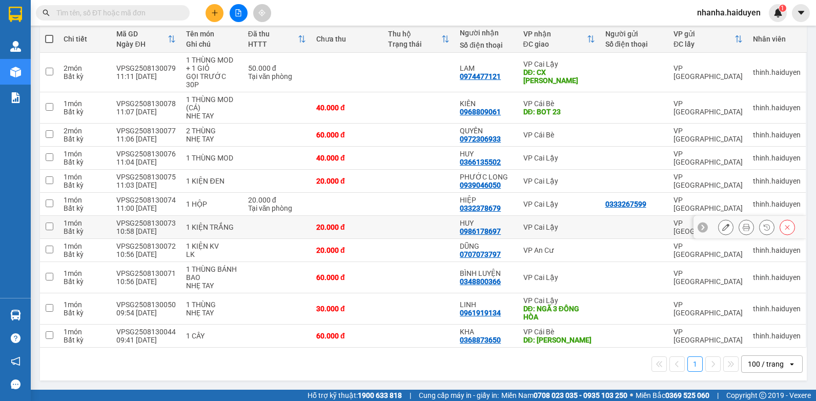
scroll to position [0, 0]
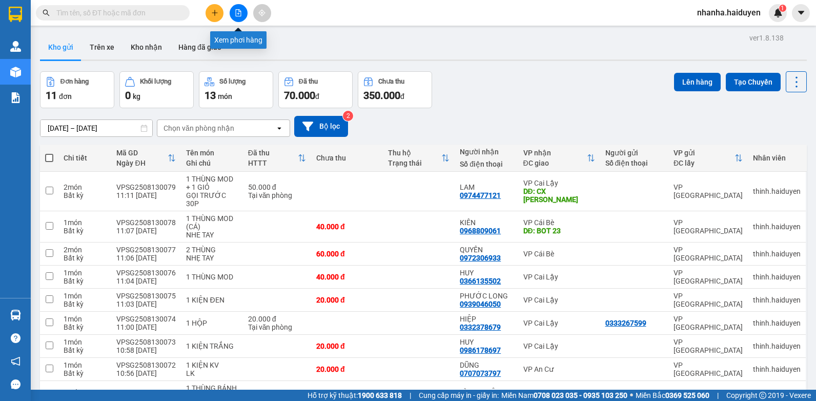
drag, startPoint x: 238, startPoint y: 10, endPoint x: 257, endPoint y: 30, distance: 27.2
click at [238, 11] on icon "file-add" at bounding box center [238, 12] width 7 height 7
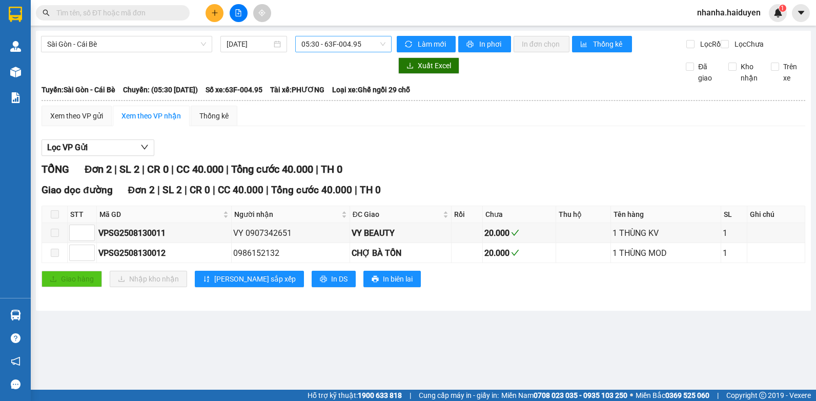
click at [316, 36] on span "05:30 - 63F-004.95" at bounding box center [343, 43] width 84 height 15
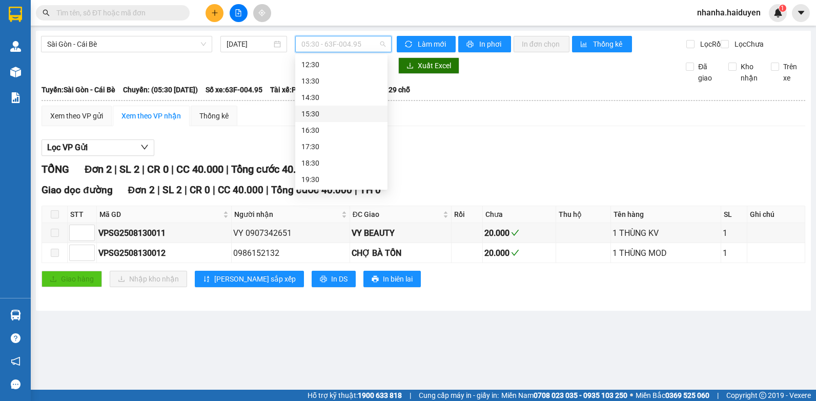
scroll to position [94, 0]
click at [334, 145] on div "11:31 (TC) - 63F-004.81" at bounding box center [341, 150] width 80 height 11
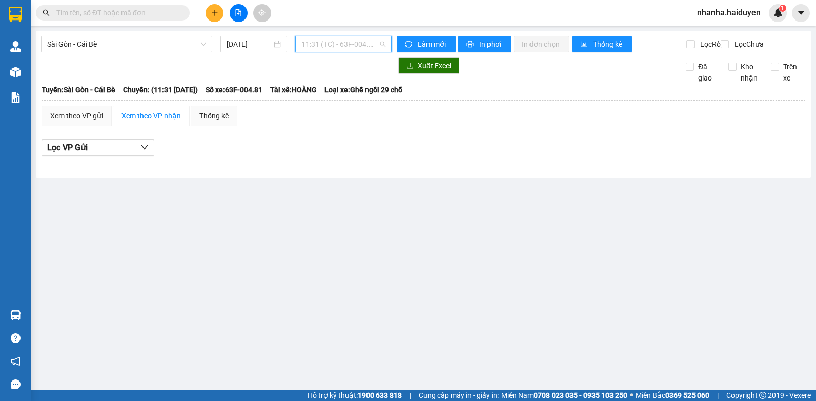
click at [330, 38] on span "11:31 (TC) - 63F-004.81" at bounding box center [343, 43] width 84 height 15
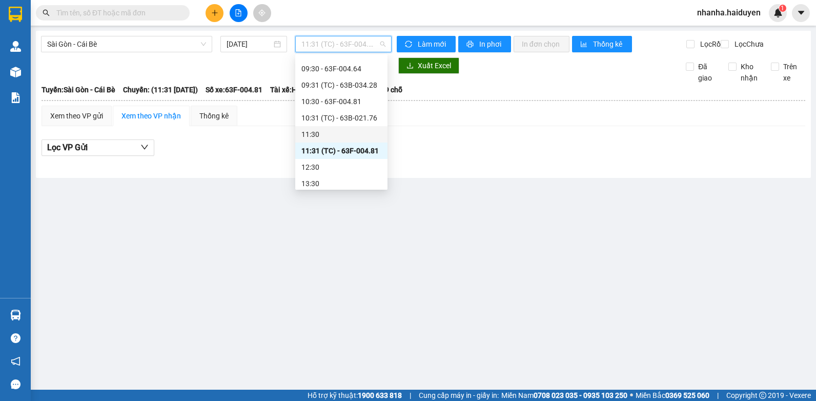
click at [341, 140] on div "11:30" at bounding box center [341, 134] width 92 height 16
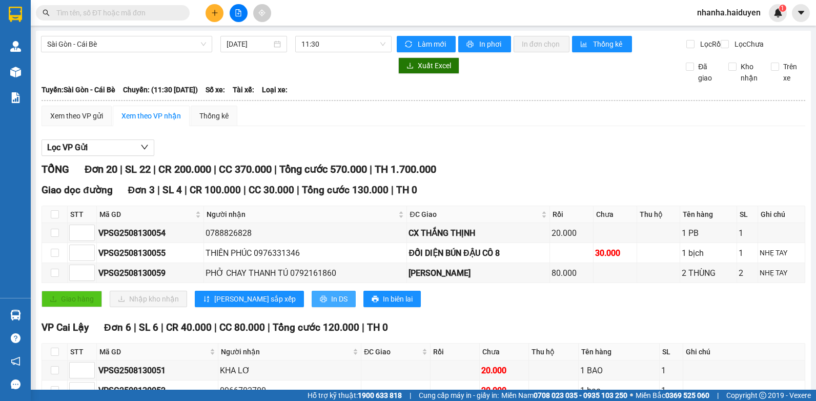
click at [320, 302] on icon "printer" at bounding box center [323, 298] width 7 height 7
click at [58, 218] on input "checkbox" at bounding box center [55, 214] width 8 height 8
checkbox input "true"
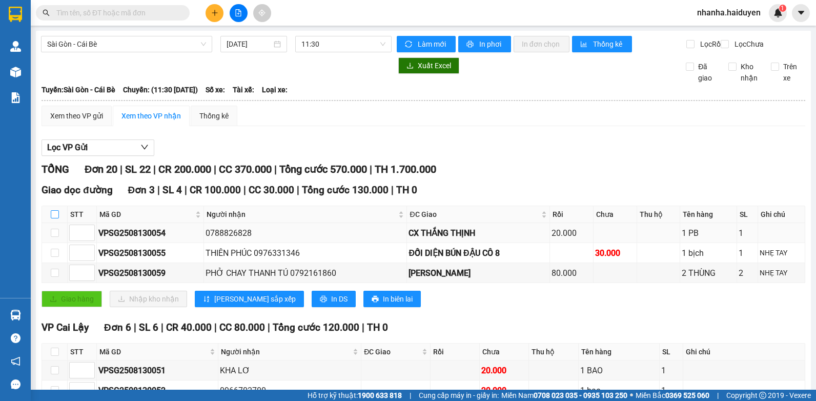
checkbox input "true"
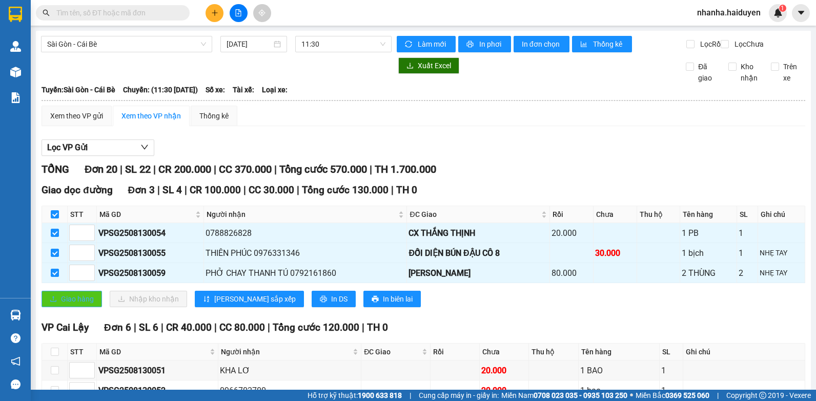
click at [59, 306] on button "Giao hàng" at bounding box center [72, 299] width 60 height 16
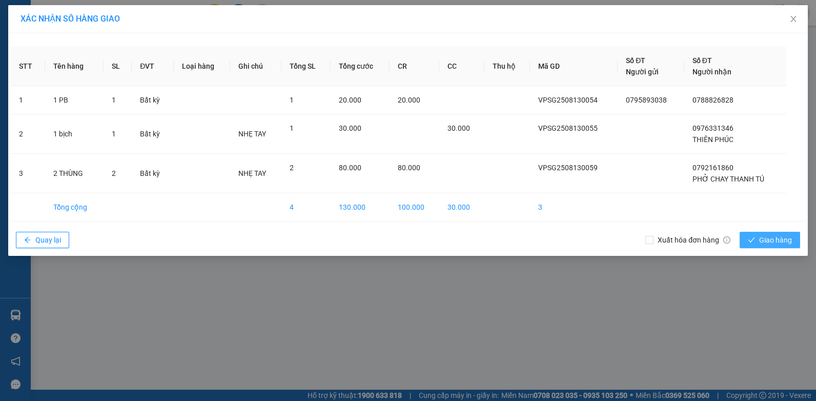
click at [773, 236] on span "Giao hàng" at bounding box center [775, 239] width 33 height 11
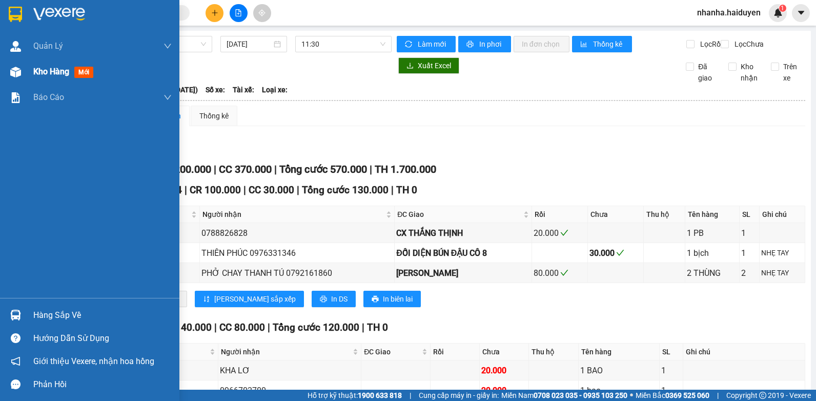
click at [18, 69] on img at bounding box center [15, 72] width 11 height 11
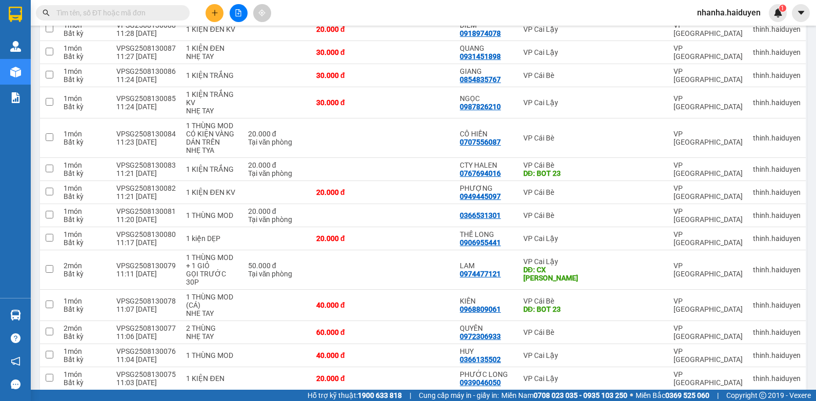
scroll to position [351, 0]
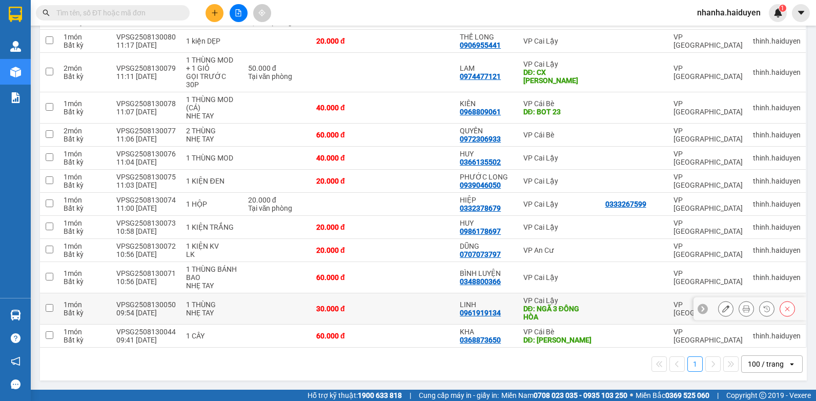
click at [435, 297] on td at bounding box center [419, 308] width 72 height 31
checkbox input "true"
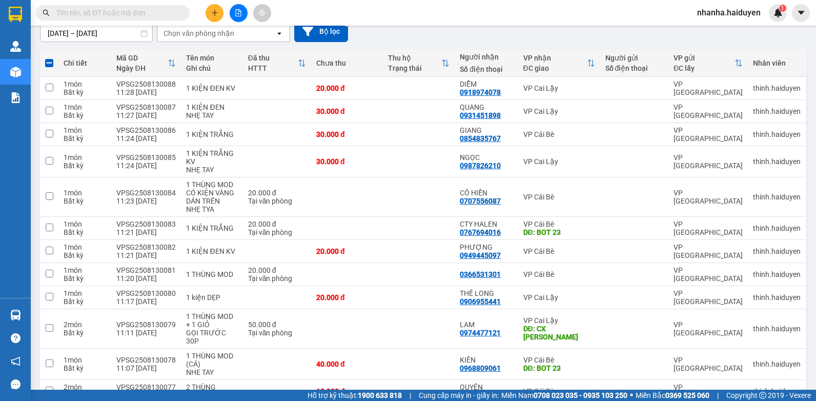
scroll to position [0, 0]
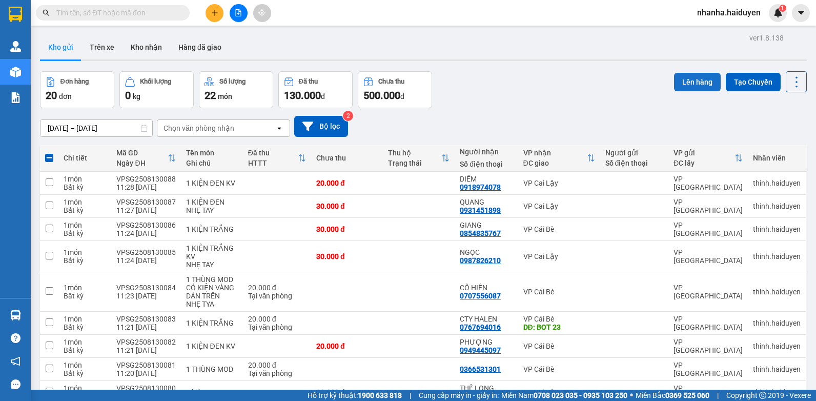
click at [677, 82] on button "Lên hàng" at bounding box center [697, 82] width 47 height 18
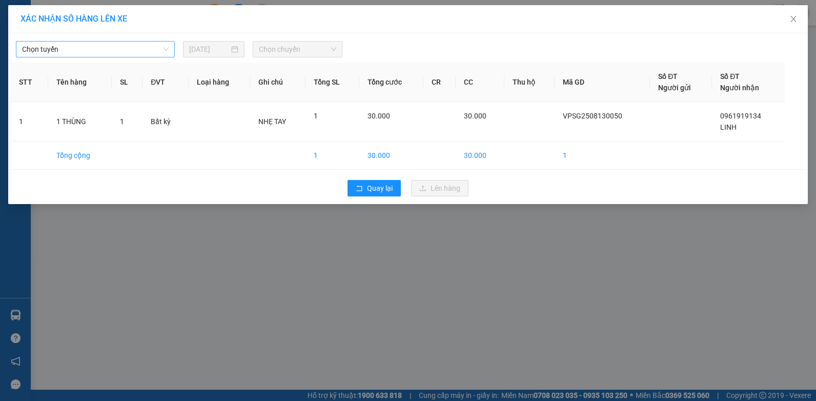
click at [112, 48] on span "Chọn tuyến" at bounding box center [95, 49] width 147 height 15
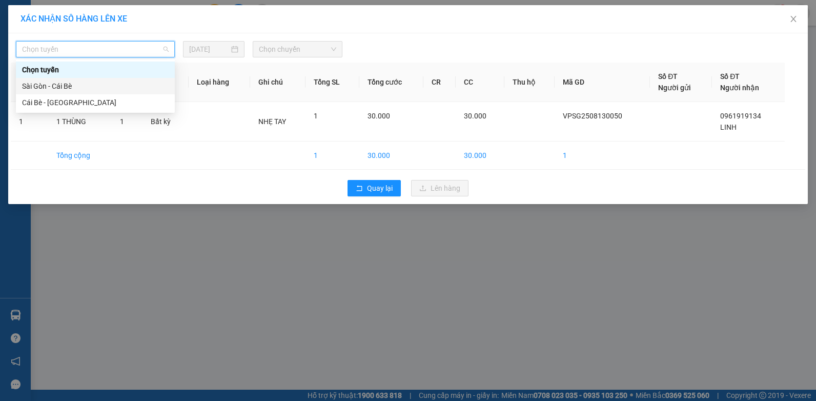
click at [105, 88] on div "Sài Gòn - Cái Bè" at bounding box center [95, 85] width 147 height 11
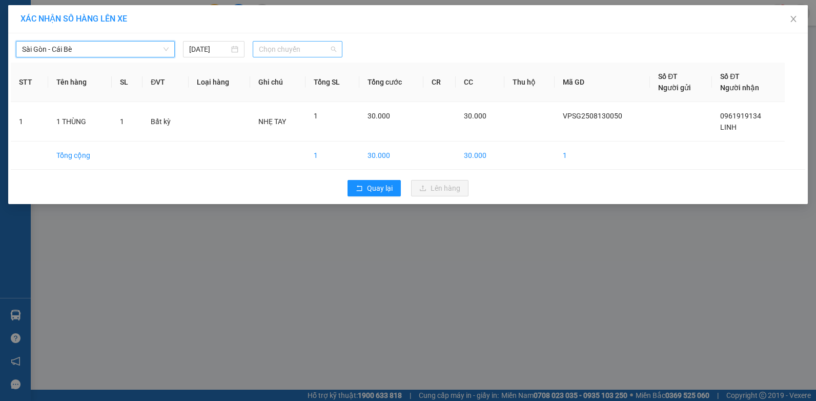
click at [278, 52] on span "Chọn chuyến" at bounding box center [297, 49] width 77 height 15
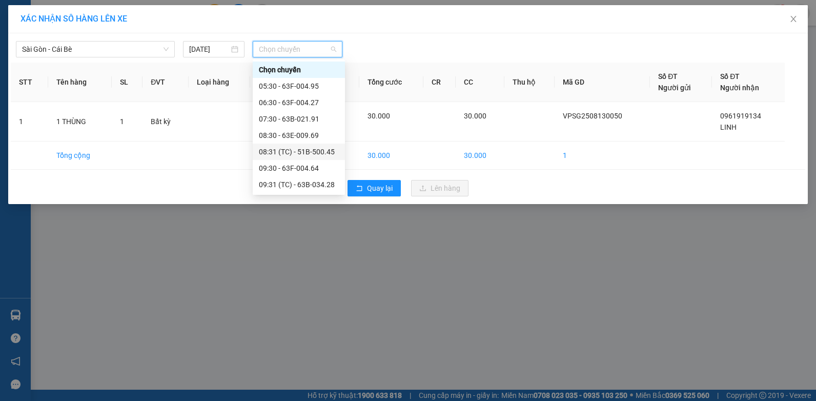
scroll to position [103, 0]
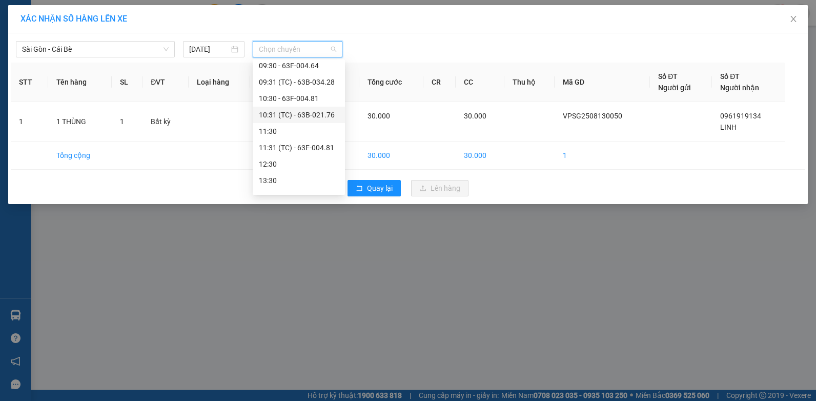
click at [319, 107] on div "10:31 (TC) - 63B-021.76" at bounding box center [299, 115] width 92 height 16
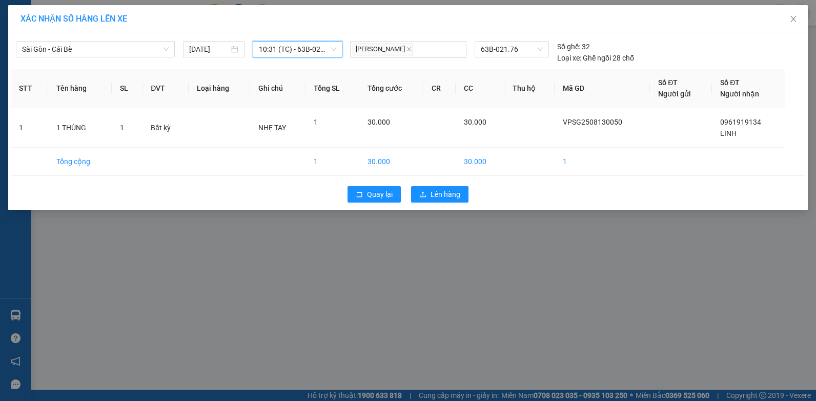
click at [316, 55] on span "10:31 (TC) - 63B-021.76" at bounding box center [297, 49] width 77 height 15
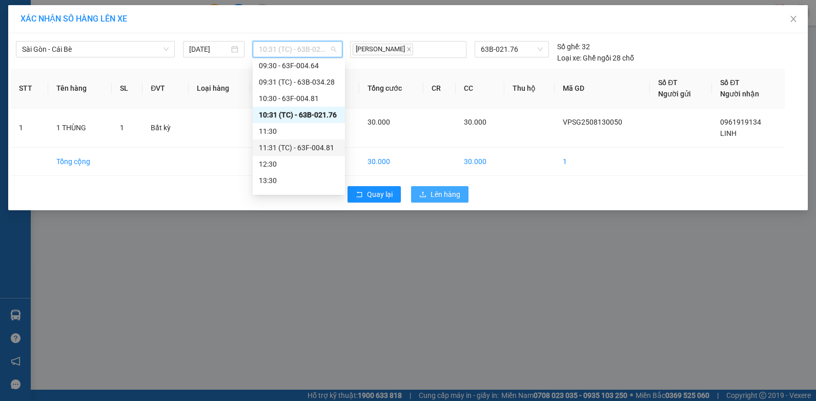
click at [436, 196] on span "Lên hàng" at bounding box center [446, 194] width 30 height 11
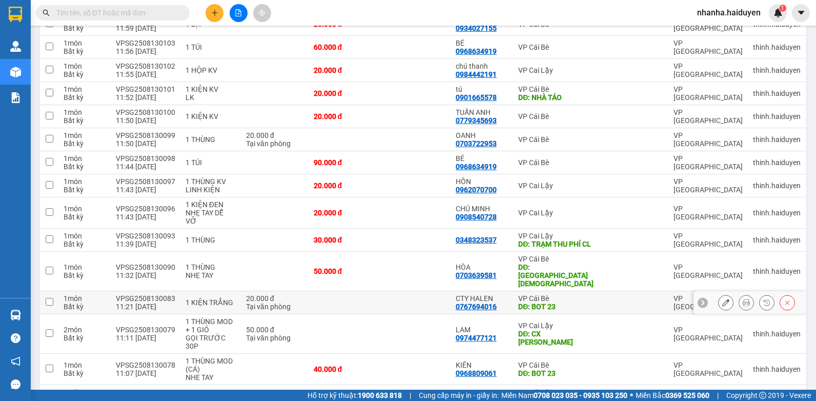
scroll to position [249, 0]
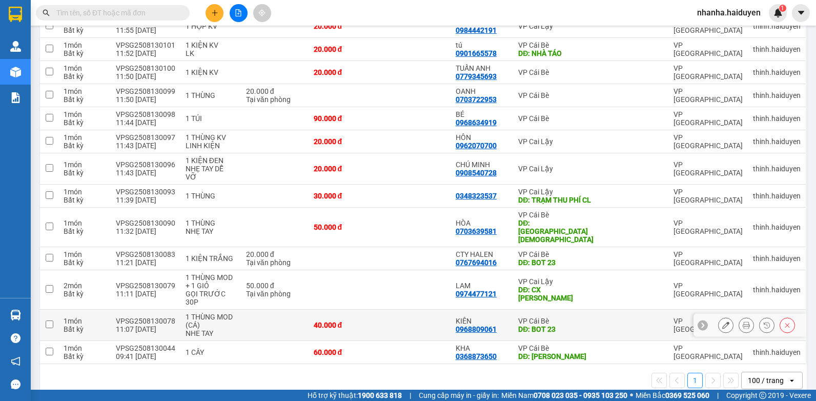
click at [519, 317] on div "VP Cái Bè" at bounding box center [556, 321] width 77 height 8
checkbox input "true"
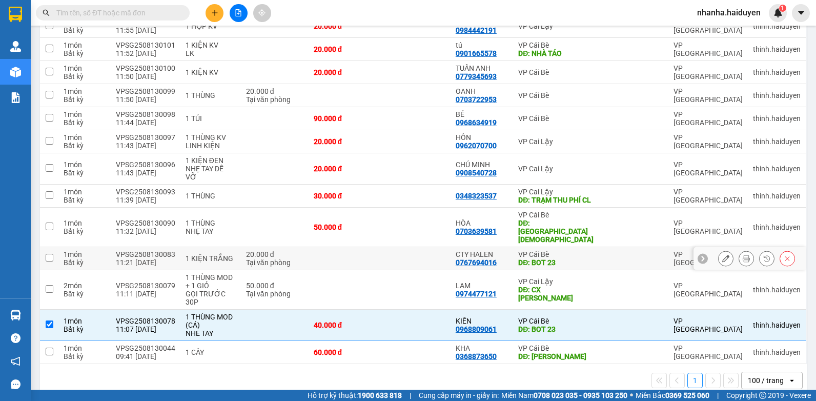
click at [516, 247] on td "VP Cái Bè DĐ: BOT 23" at bounding box center [557, 258] width 88 height 23
checkbox input "true"
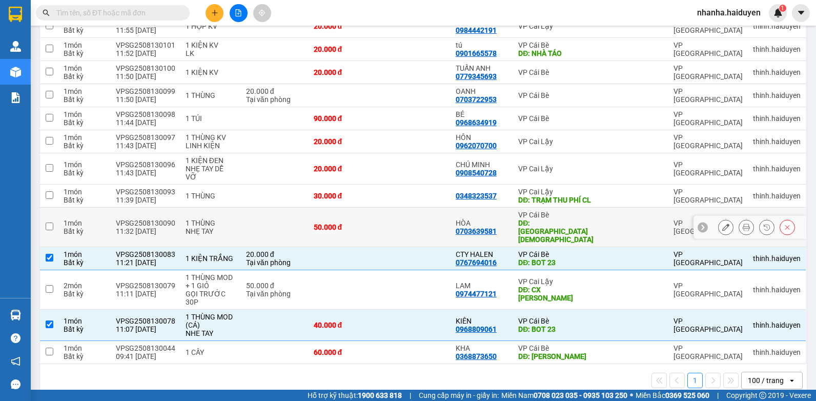
click at [386, 223] on td at bounding box center [414, 227] width 71 height 39
checkbox input "true"
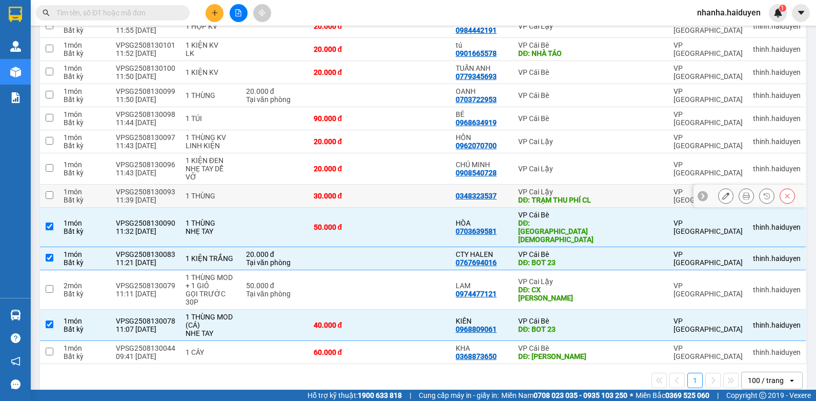
click at [388, 200] on td at bounding box center [414, 196] width 71 height 23
checkbox input "true"
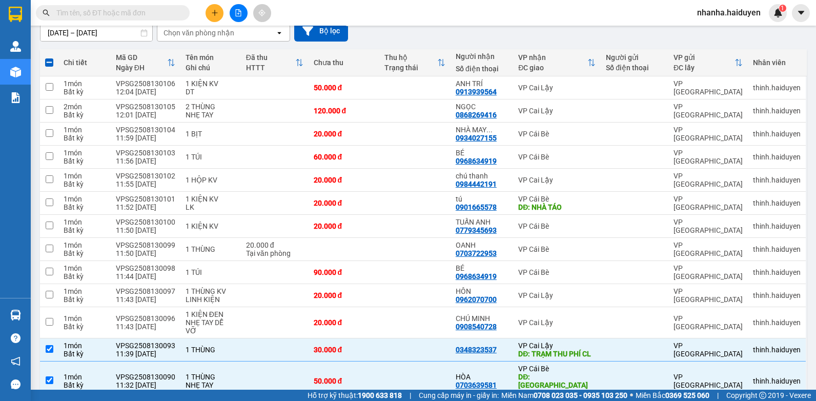
scroll to position [0, 0]
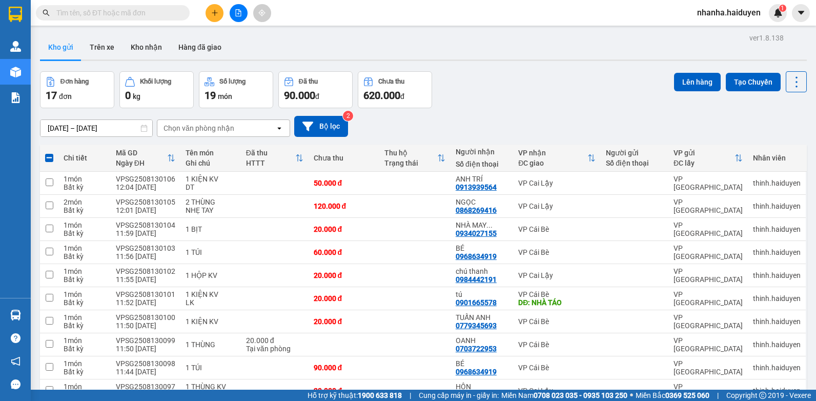
click at [687, 67] on div "ver 1.8.138 Kho gửi Trên xe Kho nhận Hàng đã giao Đơn hàng 17 đơn Khối lượng 0 …" at bounding box center [423, 340] width 775 height 619
click at [687, 69] on div "ver 1.8.138 Kho gửi Trên xe Kho nhận Hàng đã giao Đơn hàng 17 đơn Khối lượng 0 …" at bounding box center [423, 340] width 775 height 619
click at [688, 78] on button "Lên hàng" at bounding box center [697, 82] width 47 height 18
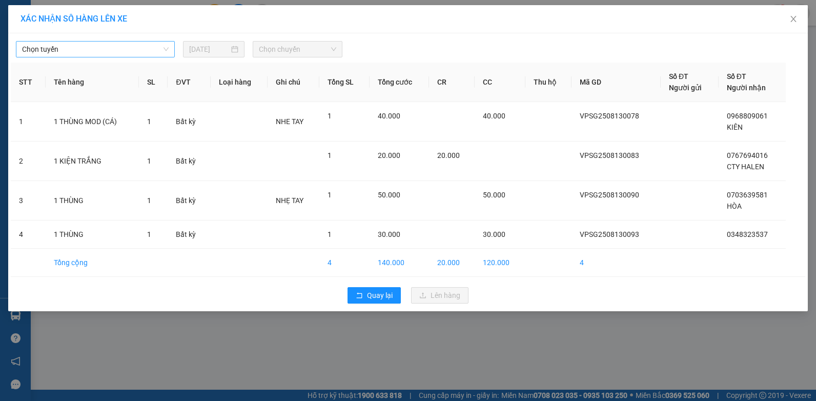
click at [39, 50] on span "Chọn tuyến" at bounding box center [95, 49] width 147 height 15
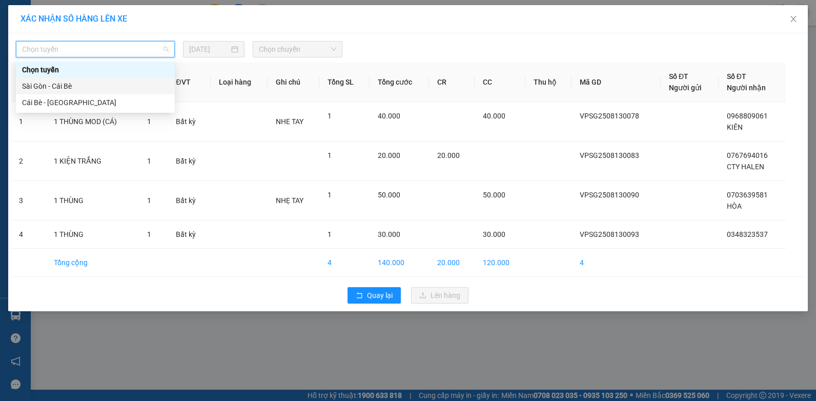
click at [53, 90] on div "Sài Gòn - Cái Bè" at bounding box center [95, 85] width 147 height 11
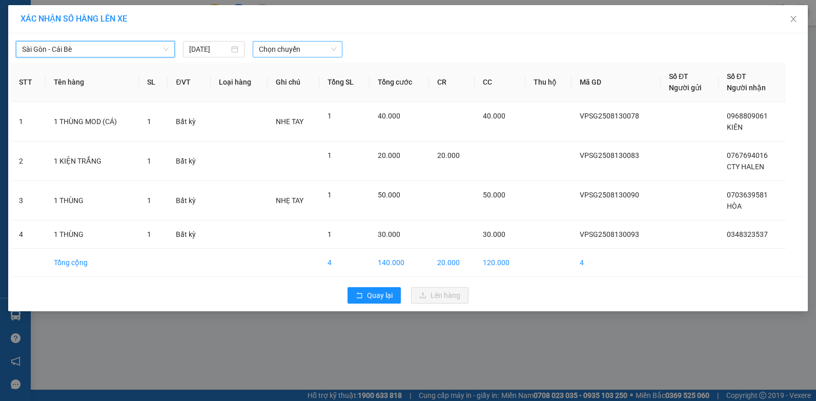
click at [323, 54] on span "Chọn chuyến" at bounding box center [297, 49] width 77 height 15
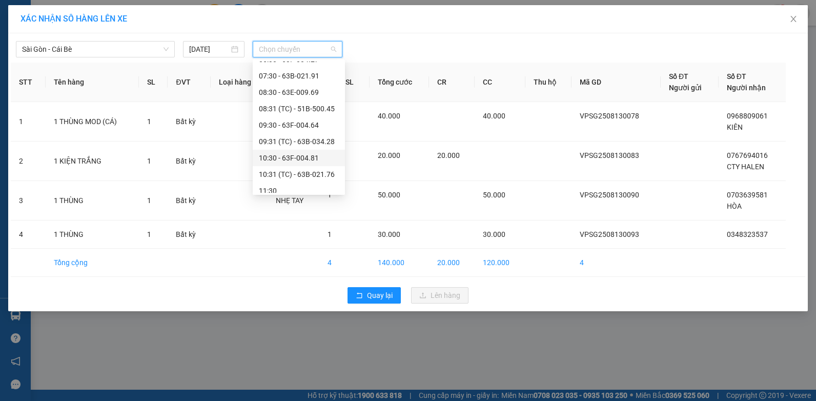
scroll to position [146, 0]
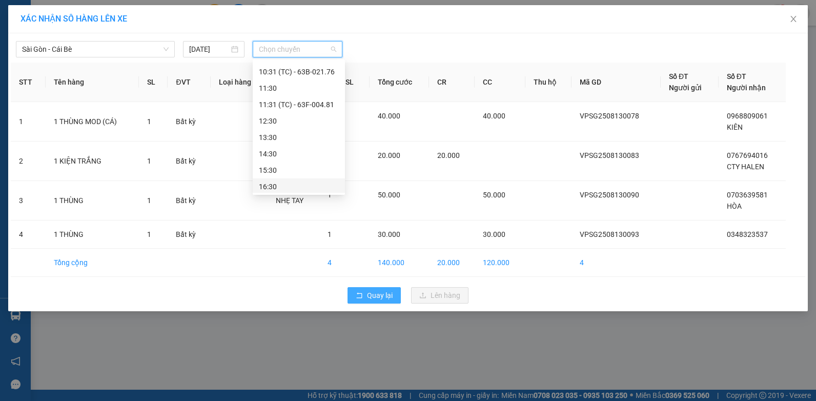
click at [367, 297] on span "Quay lại" at bounding box center [380, 295] width 26 height 11
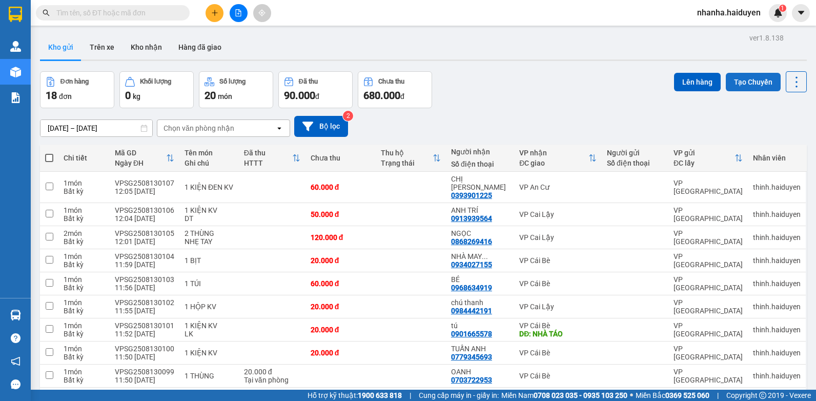
click at [736, 85] on button "Tạo Chuyến" at bounding box center [753, 82] width 55 height 18
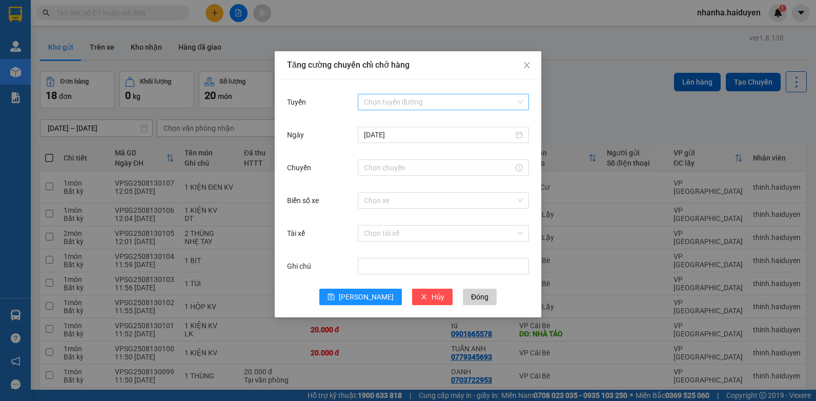
drag, startPoint x: 409, startPoint y: 106, endPoint x: 403, endPoint y: 103, distance: 6.9
click at [408, 105] on input "Tuyến" at bounding box center [440, 101] width 152 height 15
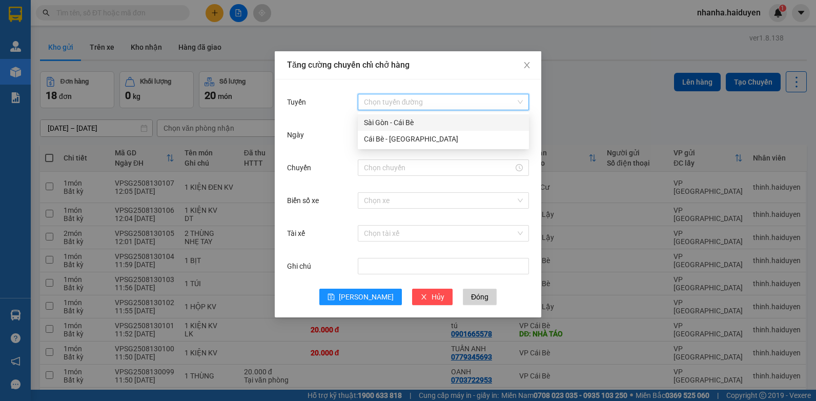
click at [397, 123] on div "Sài Gòn - Cái Bè" at bounding box center [443, 122] width 159 height 11
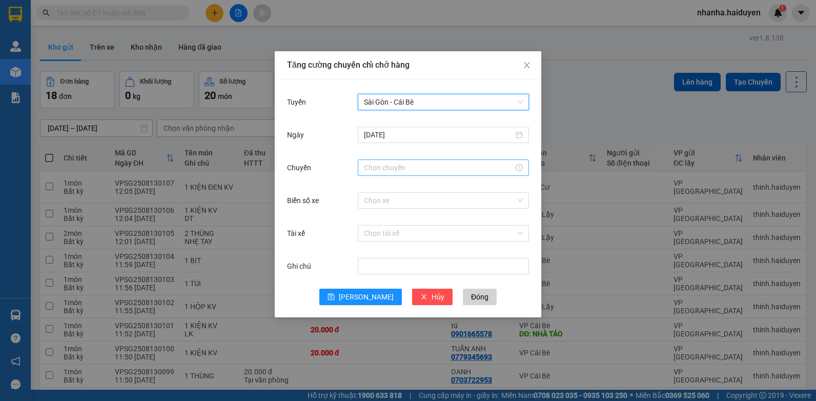
click at [398, 166] on input "Chuyến" at bounding box center [439, 167] width 150 height 11
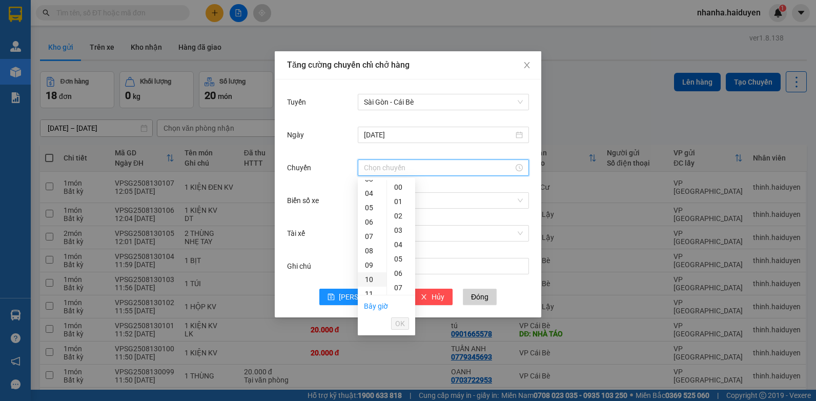
scroll to position [103, 0]
click at [368, 259] on div "12" at bounding box center [372, 257] width 29 height 14
click at [399, 220] on div "31" at bounding box center [401, 222] width 28 height 14
type input "12:31"
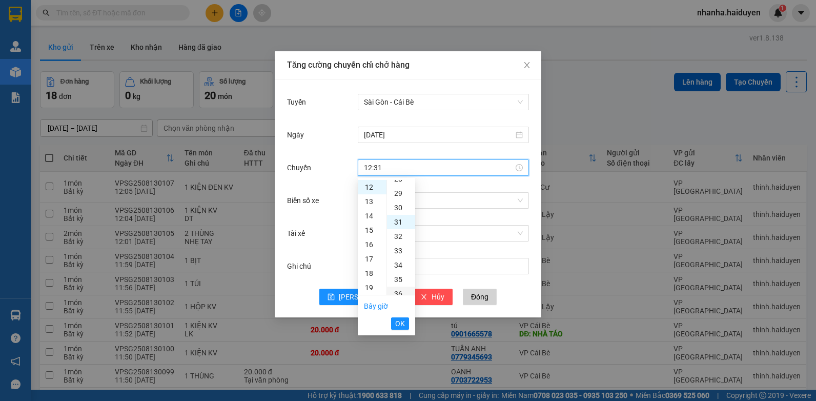
scroll to position [445, 0]
click at [395, 320] on button "OK" at bounding box center [400, 323] width 18 height 12
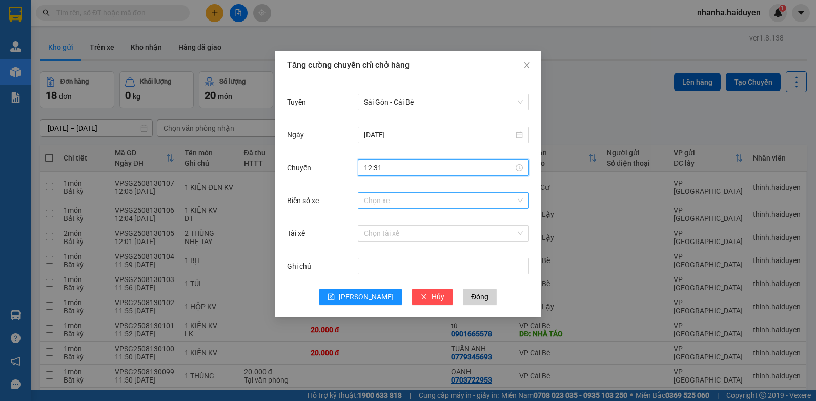
click at [426, 201] on input "Biển số xe" at bounding box center [440, 200] width 152 height 15
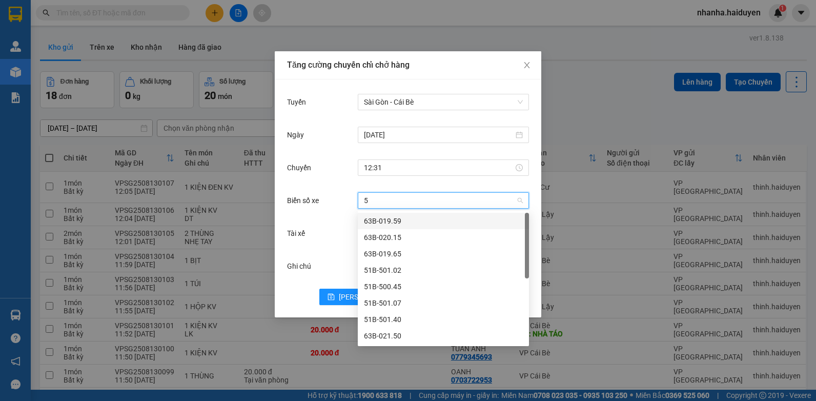
type input "50"
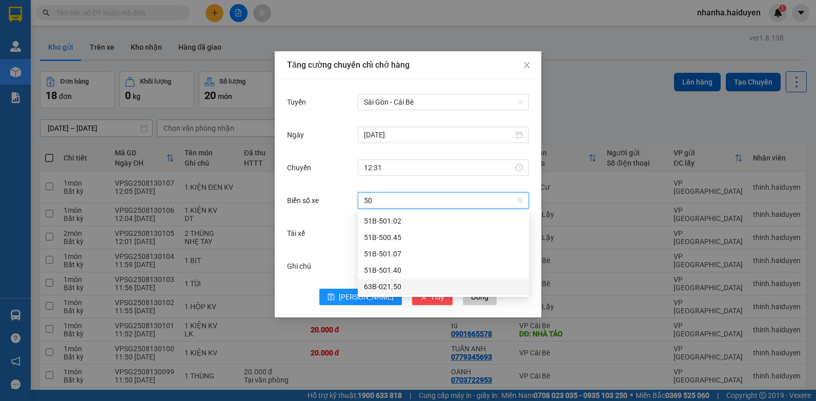
click at [380, 282] on div "63B-021.50" at bounding box center [443, 286] width 159 height 11
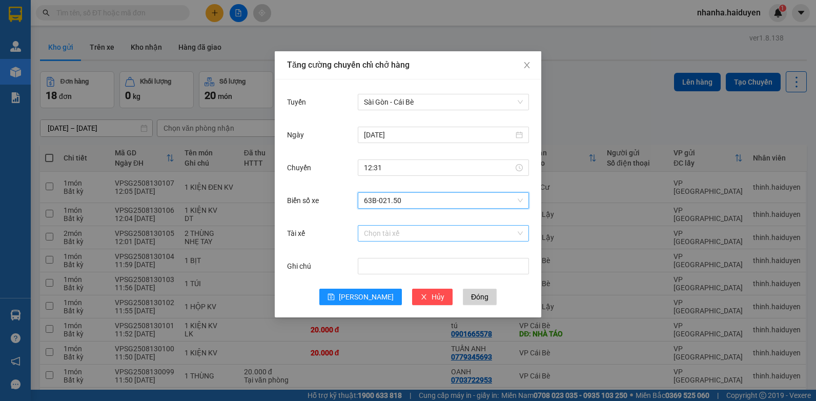
click at [399, 233] on input "Tài xế" at bounding box center [440, 233] width 152 height 15
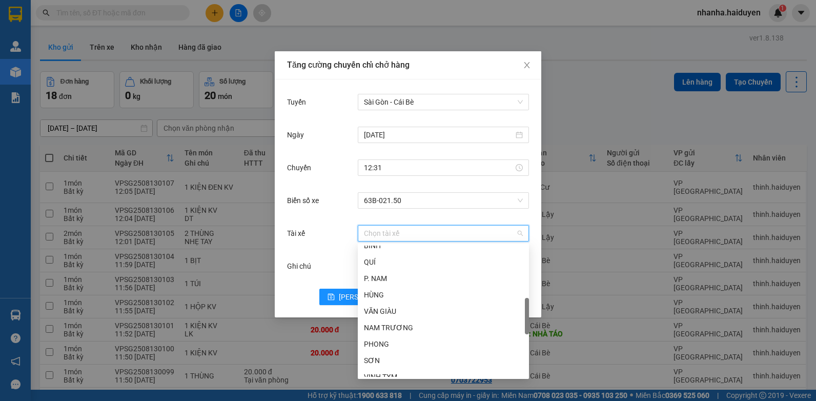
scroll to position [254, 0]
click at [406, 308] on div "VĂN GIÀU" at bounding box center [443, 310] width 159 height 11
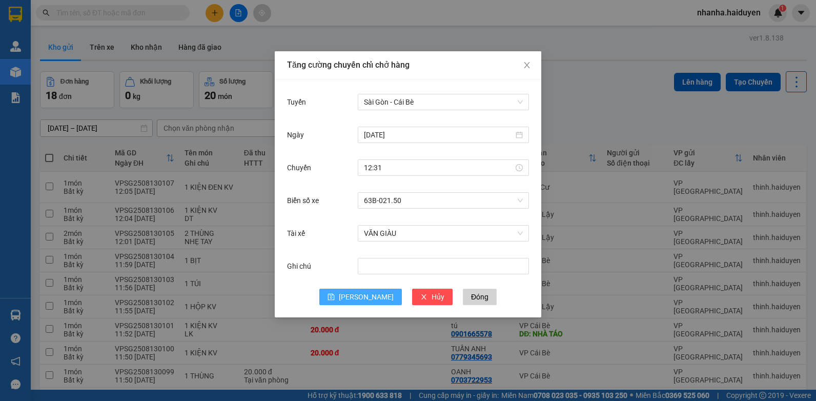
click at [360, 297] on button "Lưu" at bounding box center [360, 297] width 83 height 16
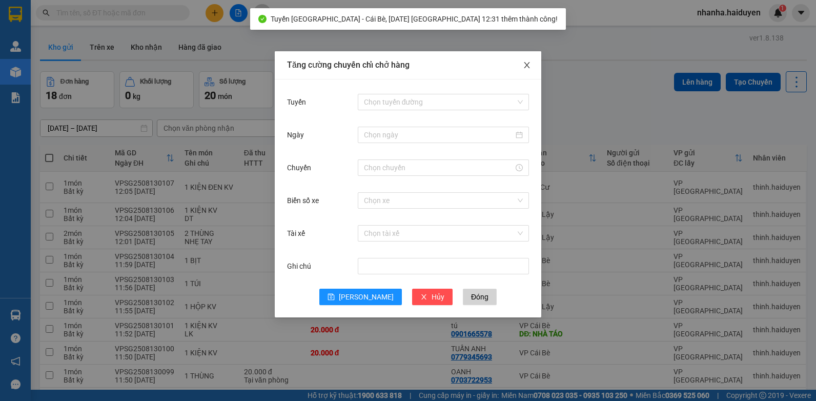
click at [524, 69] on icon "close" at bounding box center [527, 65] width 8 height 8
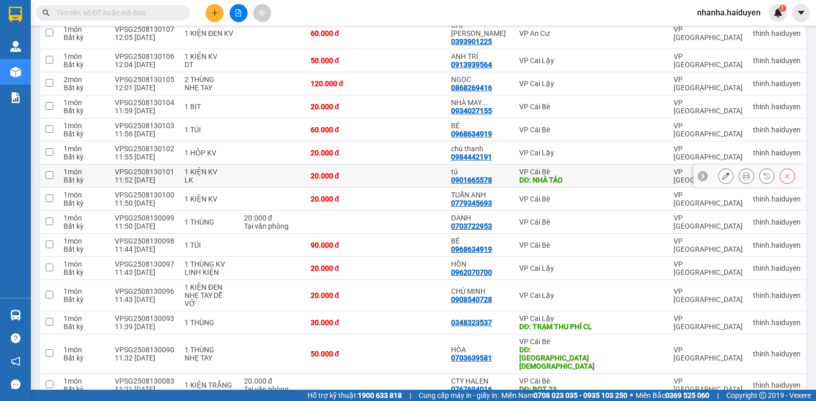
scroll to position [0, 0]
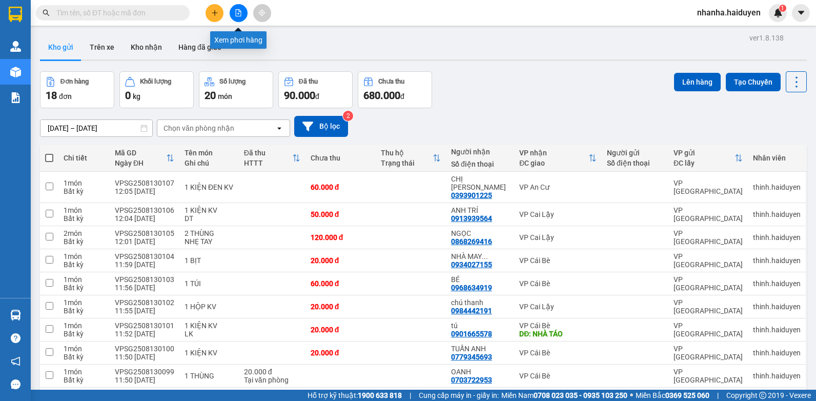
click at [235, 9] on button at bounding box center [239, 13] width 18 height 18
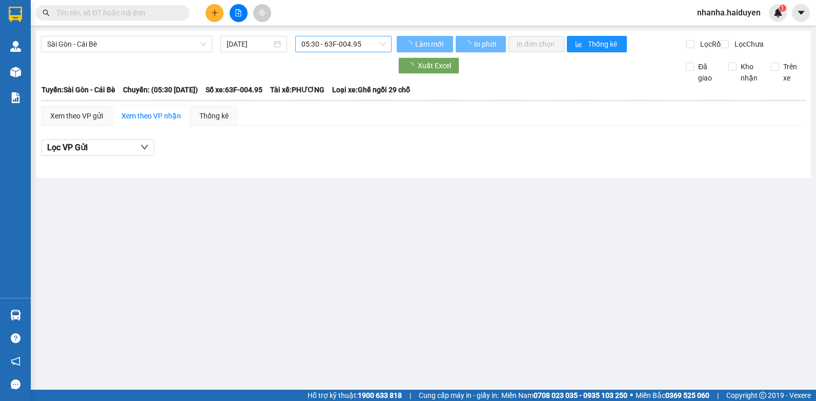
click at [339, 37] on span "05:30 - 63F-004.95" at bounding box center [343, 43] width 84 height 15
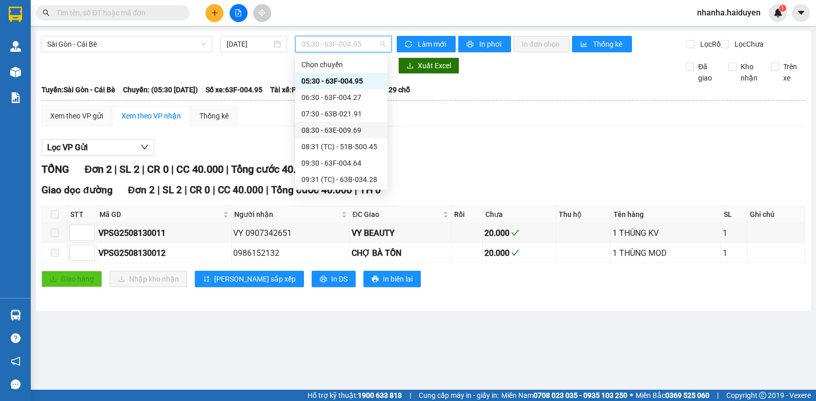
scroll to position [213, 0]
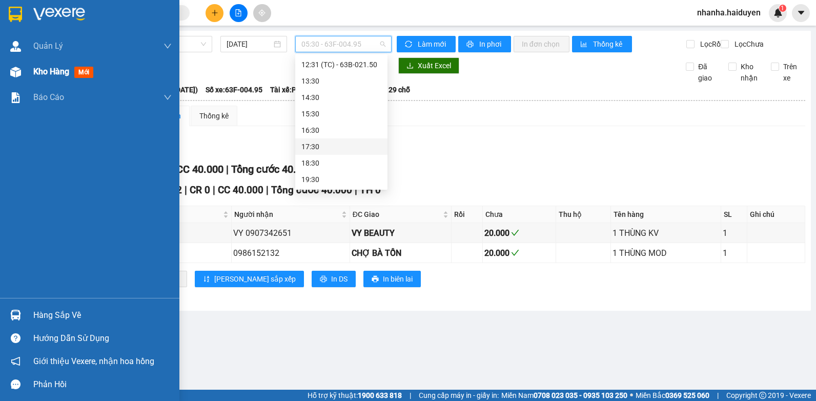
click at [16, 62] on div "Kho hàng mới" at bounding box center [89, 72] width 179 height 26
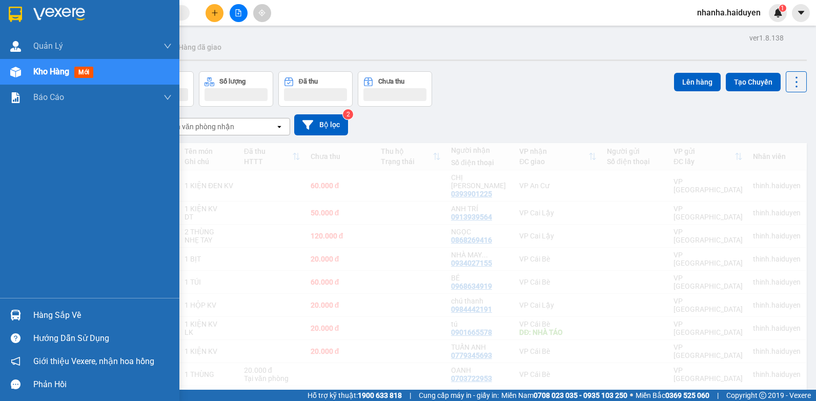
click at [68, 68] on span "Kho hàng" at bounding box center [51, 72] width 36 height 10
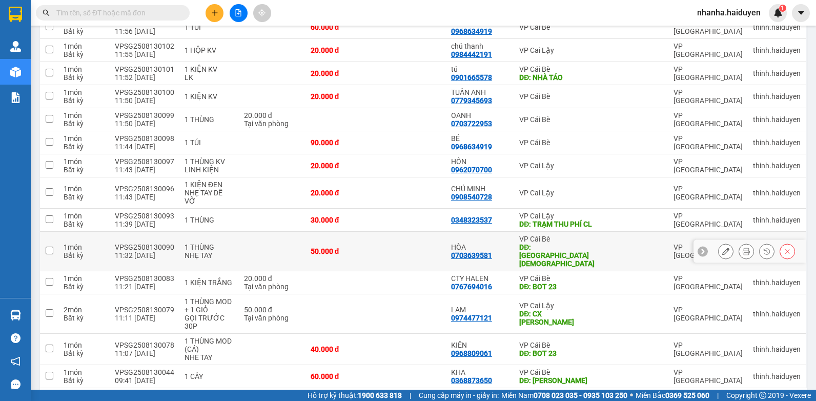
scroll to position [272, 0]
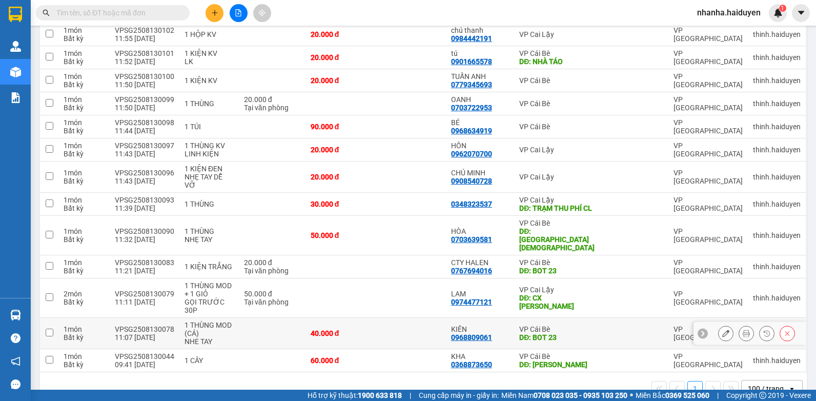
click at [376, 318] on td "40.000 đ" at bounding box center [340, 333] width 70 height 31
checkbox input "true"
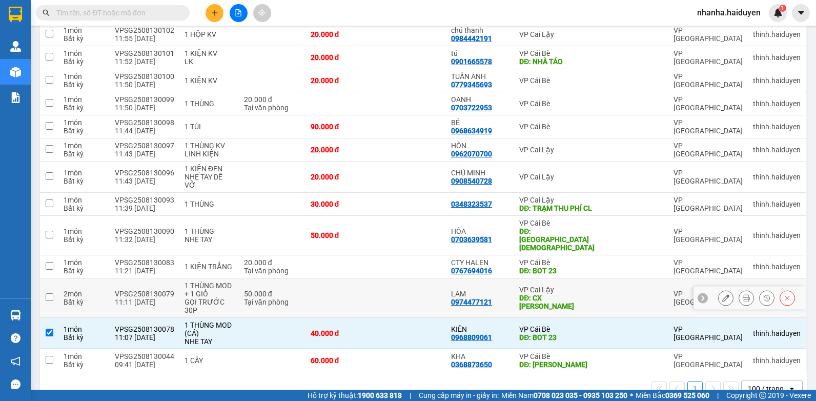
click at [380, 278] on td at bounding box center [411, 297] width 70 height 39
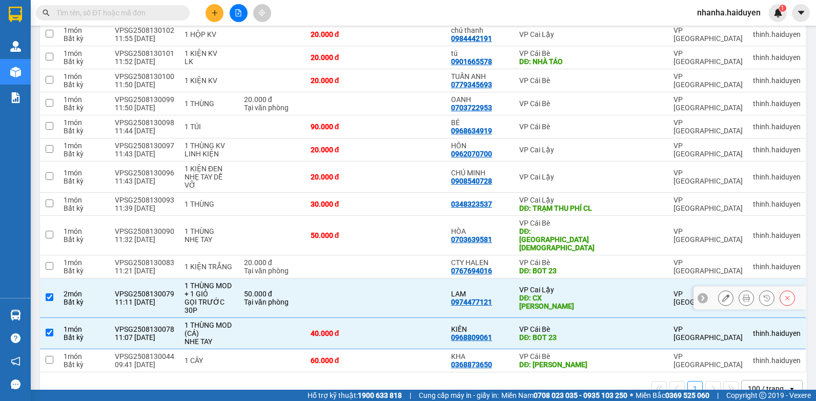
click at [376, 278] on td at bounding box center [340, 297] width 70 height 39
checkbox input "false"
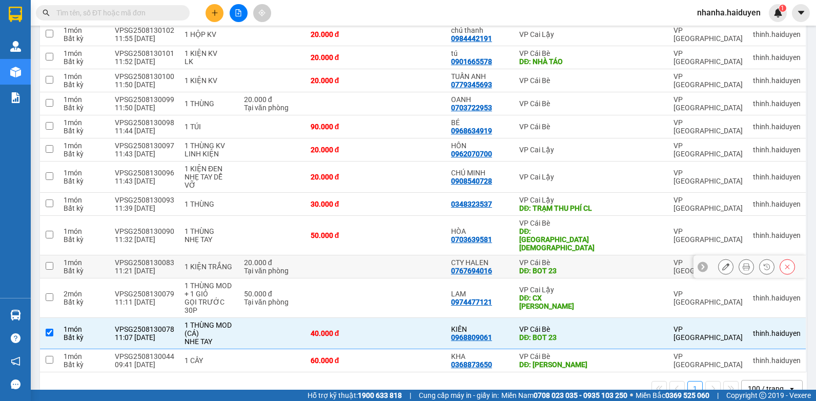
click at [381, 255] on td at bounding box center [411, 266] width 70 height 23
checkbox input "true"
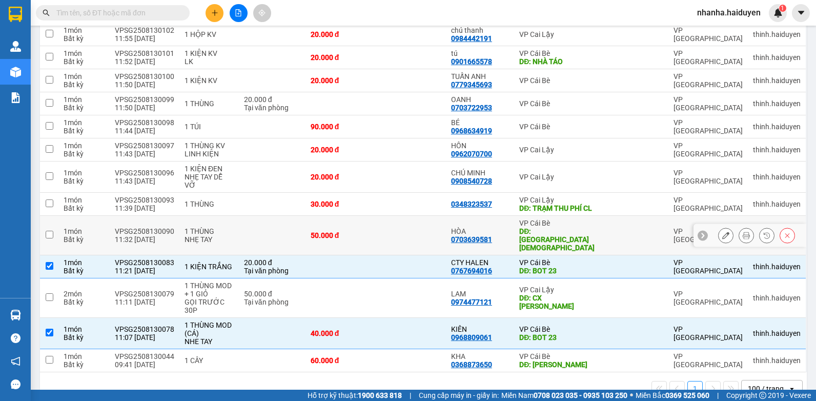
drag, startPoint x: 384, startPoint y: 227, endPoint x: 385, endPoint y: 207, distance: 20.0
click at [384, 227] on td at bounding box center [411, 235] width 70 height 39
checkbox input "true"
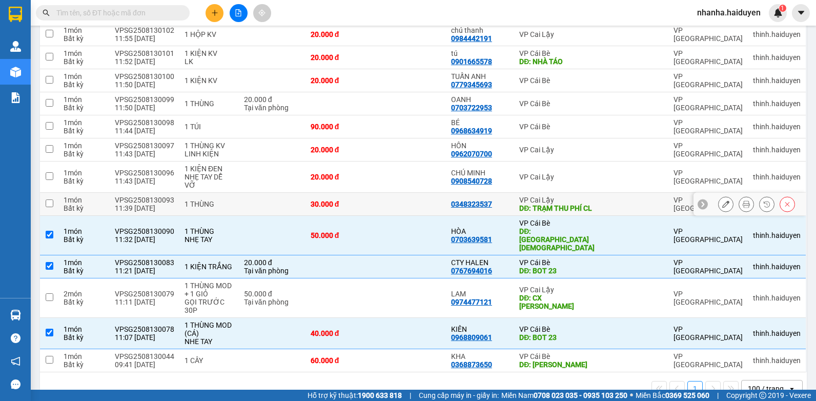
click at [387, 193] on td at bounding box center [411, 204] width 70 height 23
checkbox input "true"
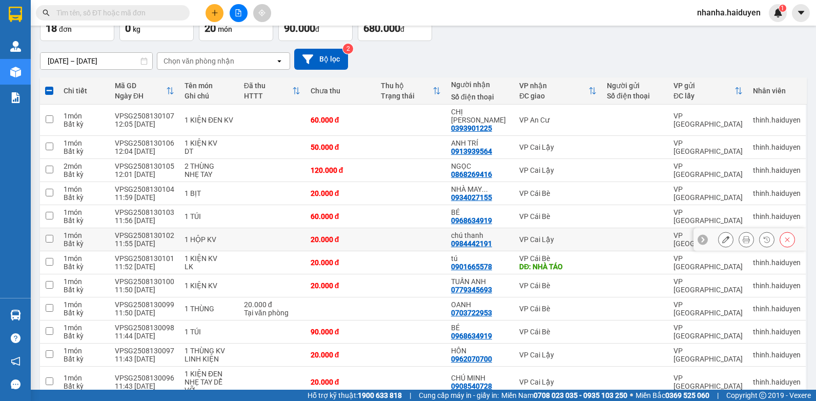
scroll to position [0, 0]
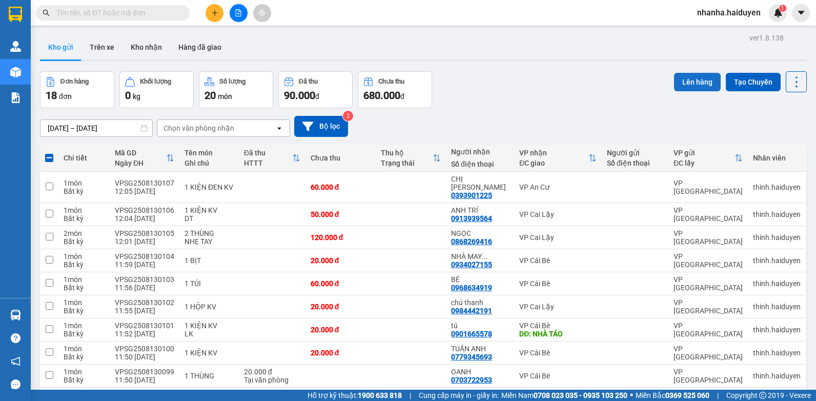
click at [704, 82] on button "Lên hàng" at bounding box center [697, 82] width 47 height 18
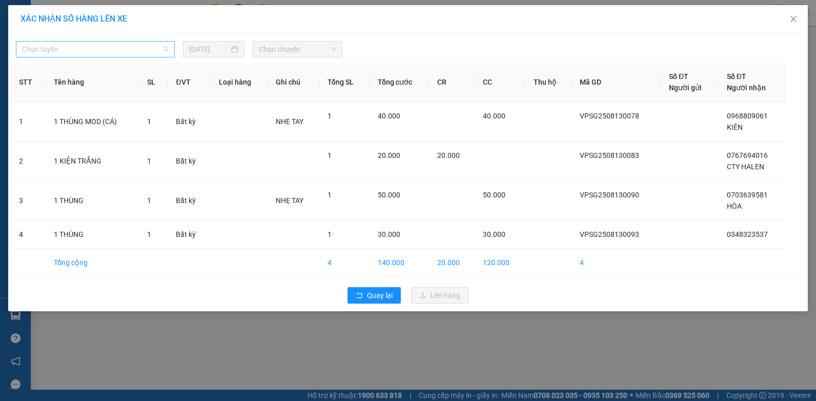
click at [39, 53] on span "Chọn tuyến" at bounding box center [95, 49] width 147 height 15
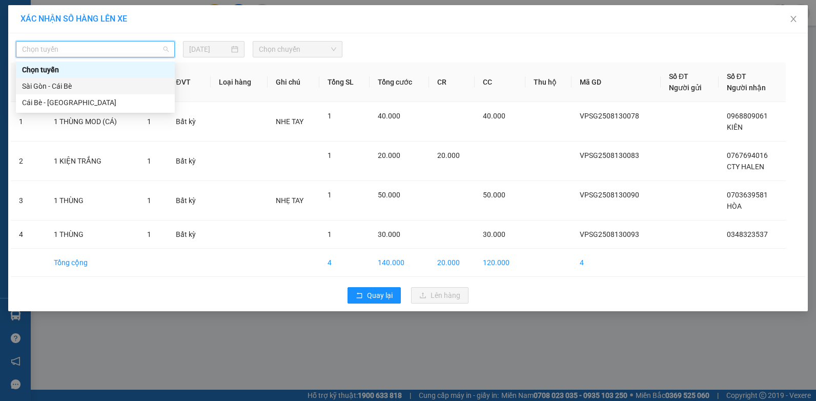
click at [37, 83] on div "Sài Gòn - Cái Bè" at bounding box center [95, 85] width 147 height 11
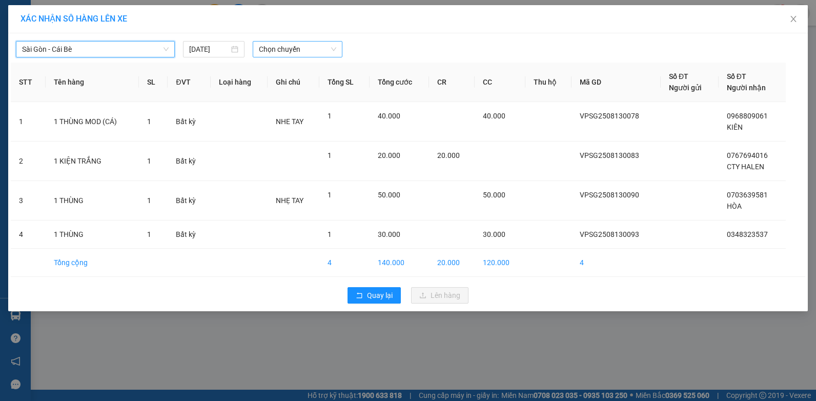
click at [287, 51] on span "Chọn chuyến" at bounding box center [297, 49] width 77 height 15
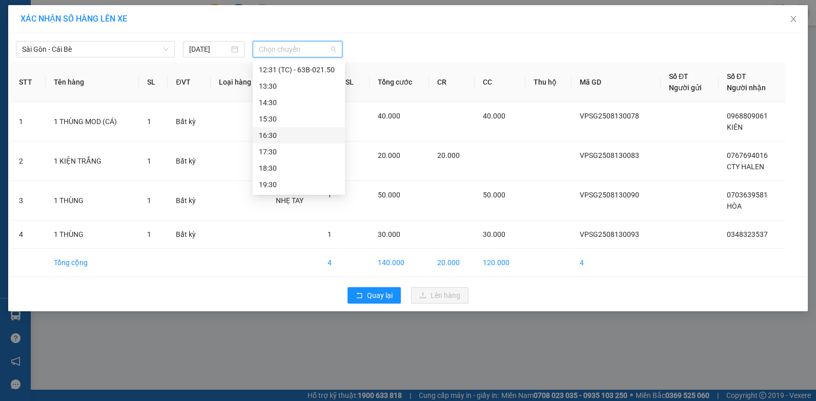
scroll to position [111, 0]
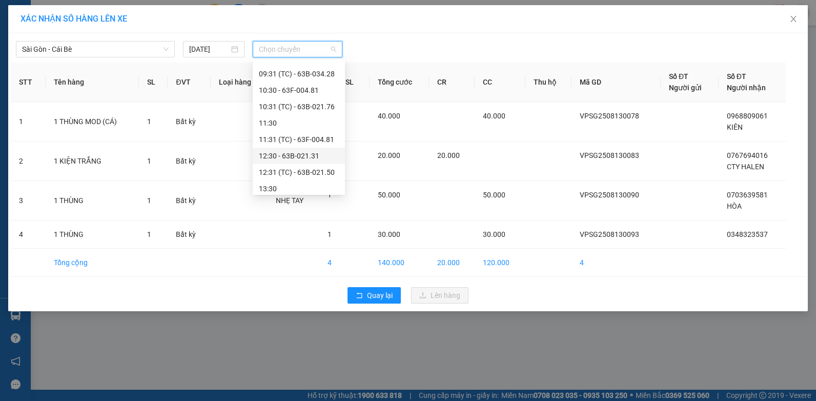
click at [285, 155] on div "12:30 - 63B-021.31" at bounding box center [299, 155] width 80 height 11
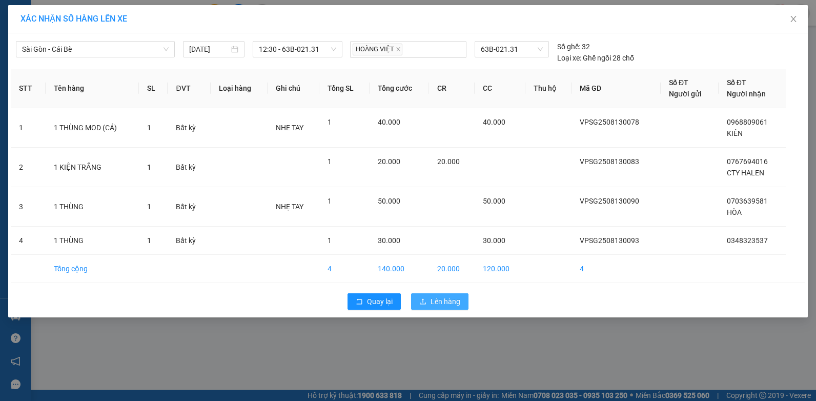
click at [435, 302] on span "Lên hàng" at bounding box center [446, 301] width 30 height 11
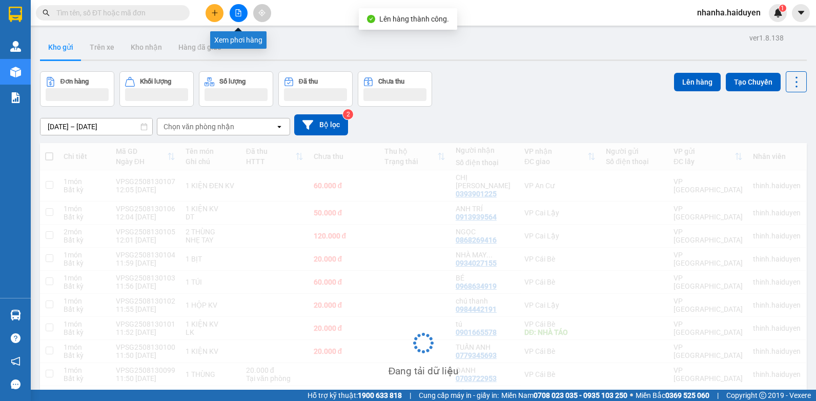
click at [239, 8] on button at bounding box center [239, 13] width 18 height 18
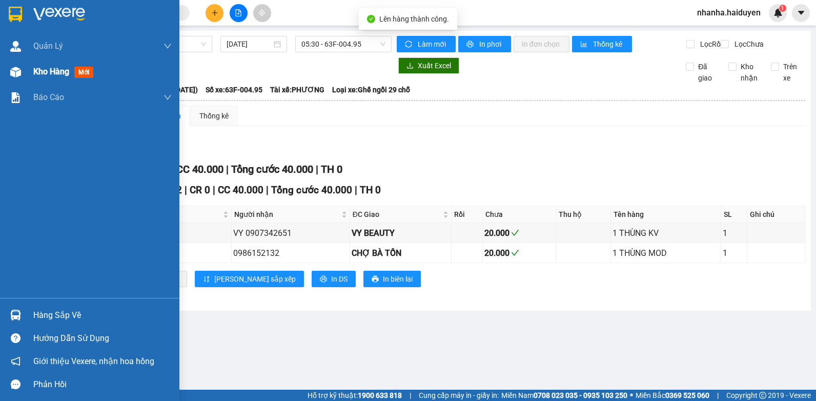
click at [24, 68] on div at bounding box center [16, 72] width 18 height 18
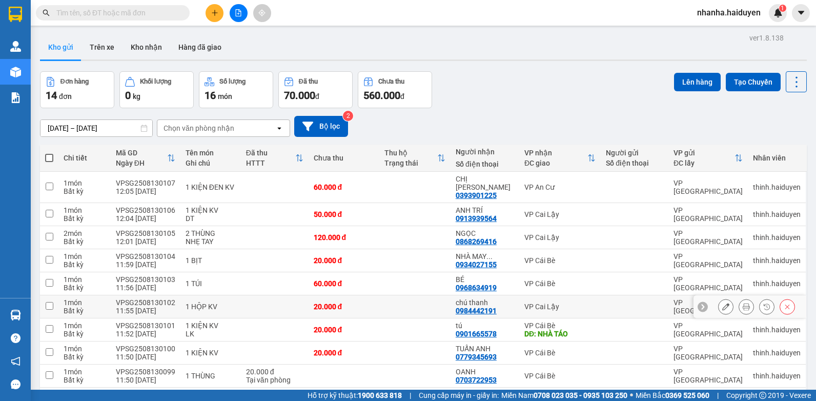
scroll to position [163, 0]
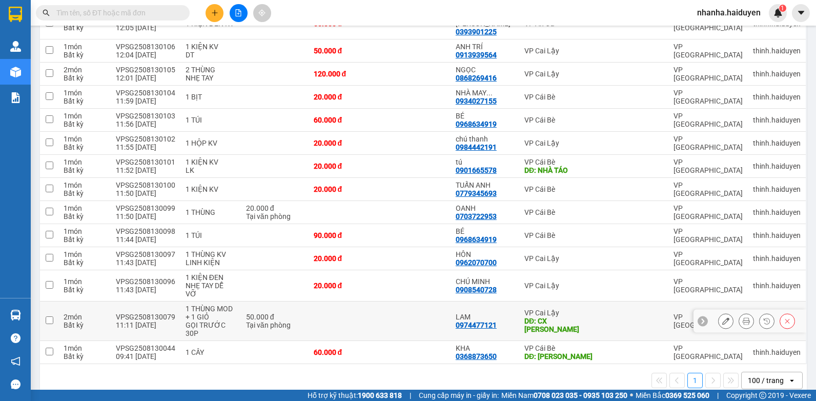
click at [418, 301] on td at bounding box center [414, 320] width 71 height 39
checkbox input "true"
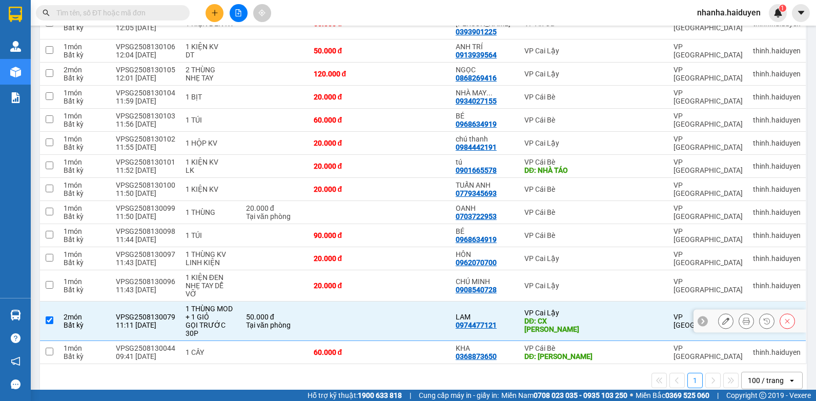
scroll to position [0, 0]
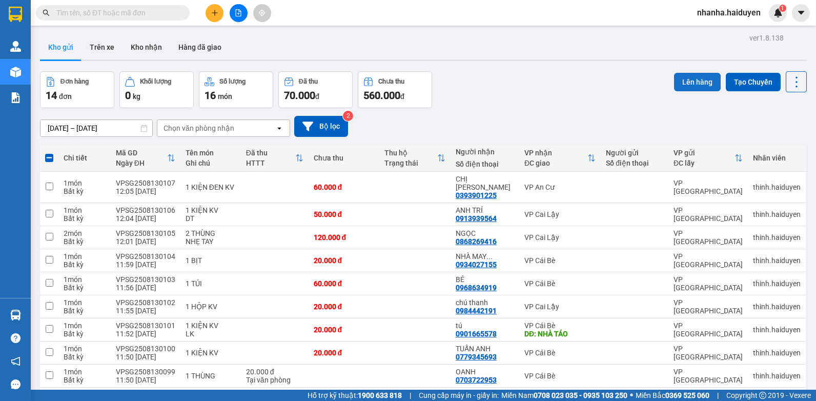
click at [682, 75] on button "Lên hàng" at bounding box center [697, 82] width 47 height 18
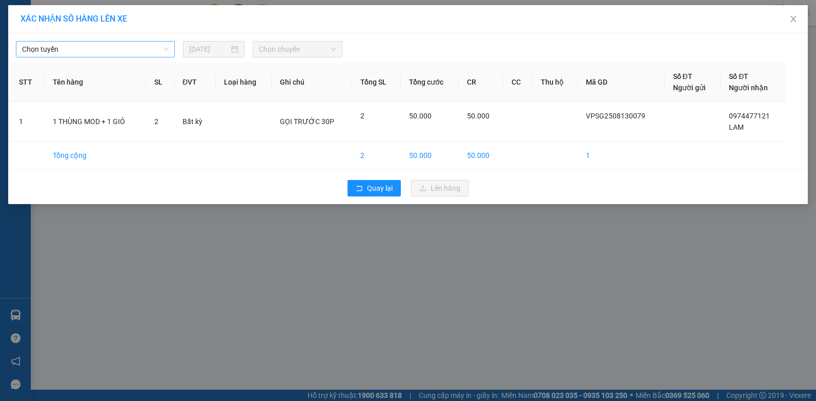
click at [16, 51] on div "Chọn tuyến" at bounding box center [95, 49] width 159 height 16
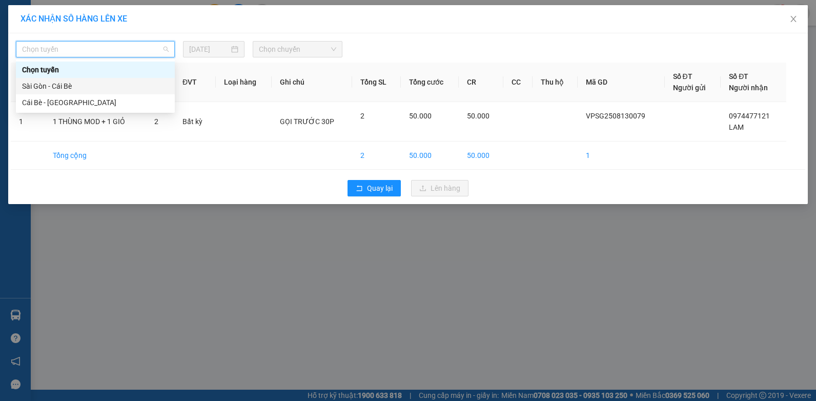
click at [31, 84] on div "Sài Gòn - Cái Bè" at bounding box center [95, 85] width 147 height 11
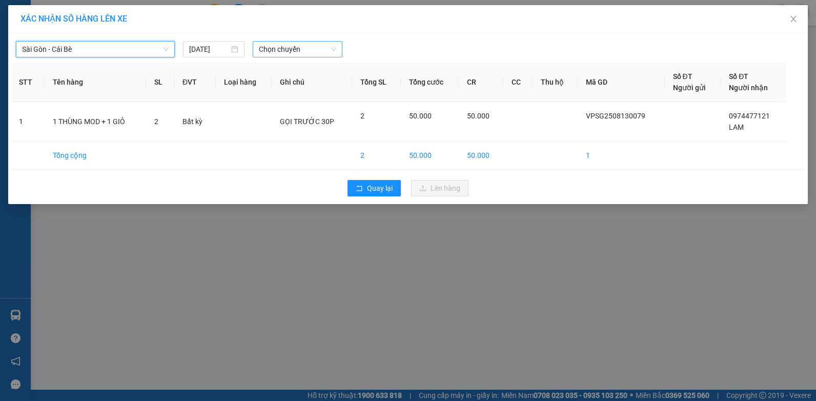
click at [307, 50] on span "Chọn chuyến" at bounding box center [297, 49] width 77 height 15
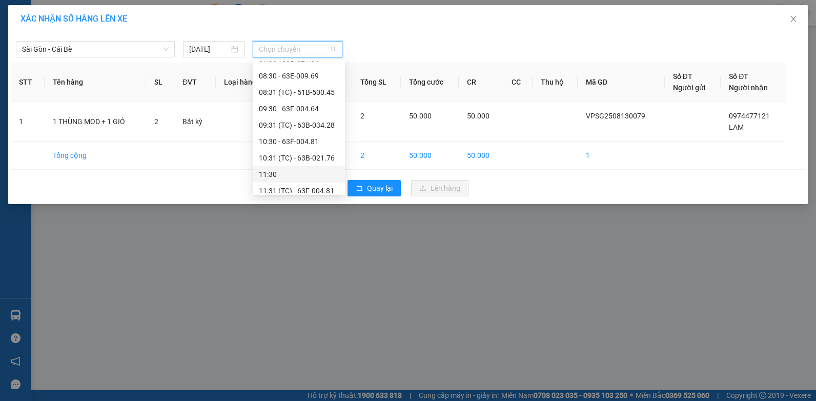
scroll to position [111, 0]
click at [283, 169] on div "12:31 (TC) - 63B-021.50" at bounding box center [299, 172] width 80 height 11
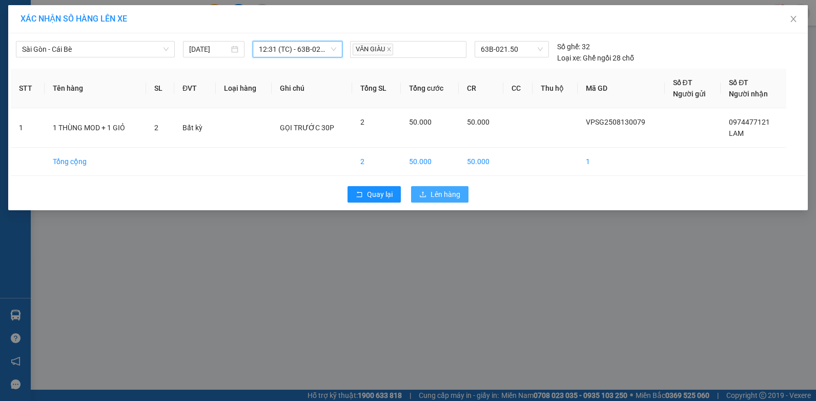
click at [450, 197] on span "Lên hàng" at bounding box center [446, 194] width 30 height 11
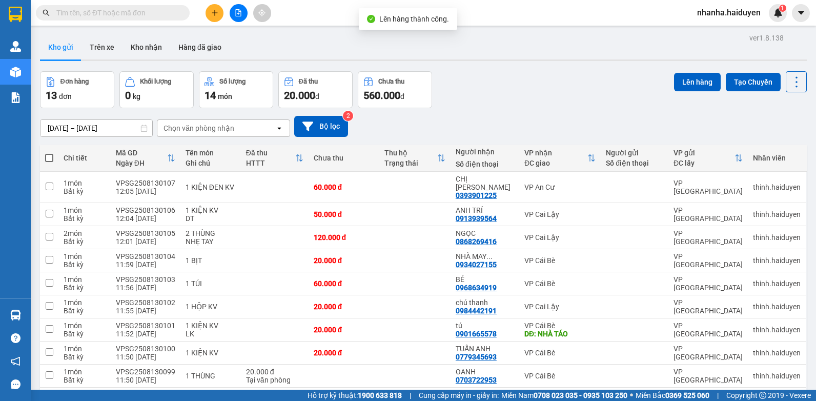
click at [237, 16] on button at bounding box center [239, 13] width 18 height 18
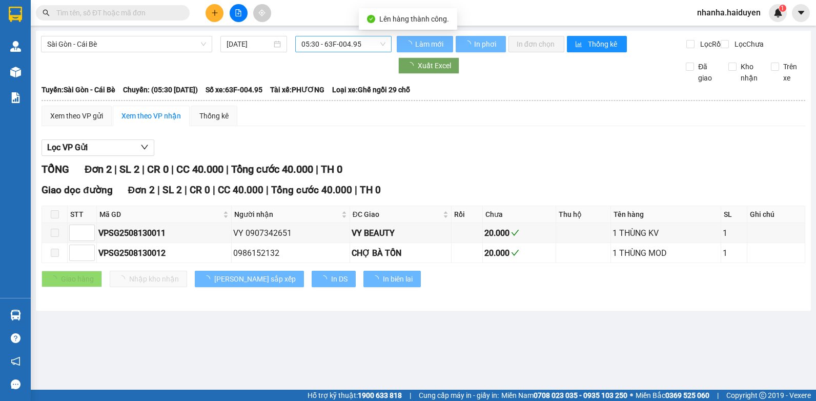
click at [324, 38] on span "05:30 - 63F-004.95" at bounding box center [343, 43] width 84 height 15
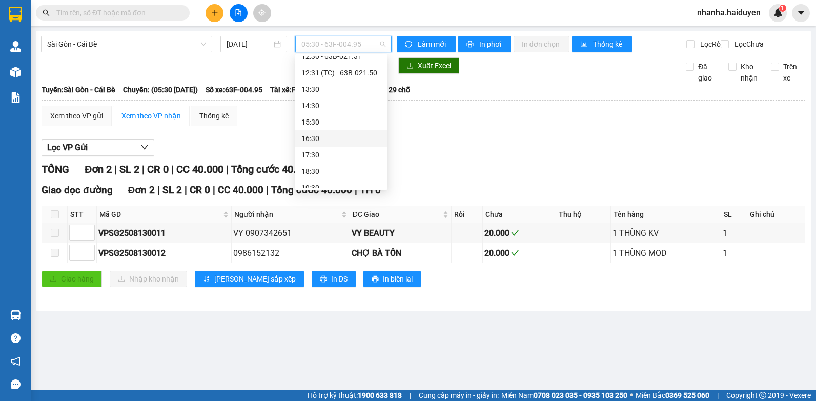
scroll to position [154, 0]
click at [341, 104] on div "12:30 - 63B-021.31" at bounding box center [341, 107] width 80 height 11
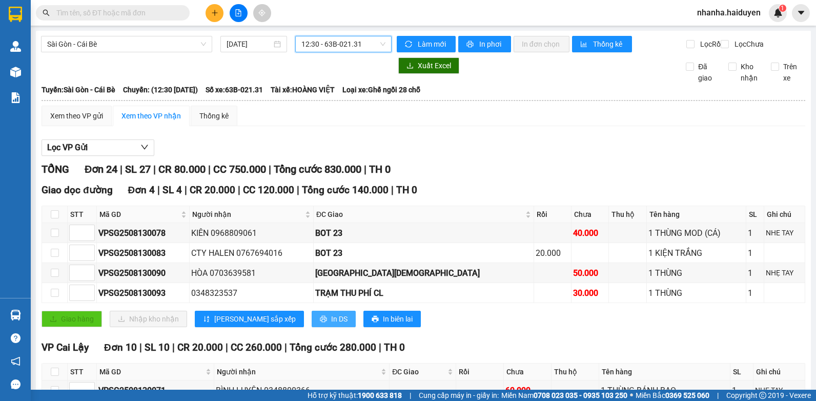
click at [320, 322] on icon "printer" at bounding box center [323, 318] width 7 height 7
drag, startPoint x: 359, startPoint y: 46, endPoint x: 360, endPoint y: 57, distance: 11.3
click at [359, 46] on span "12:30 - 63B-021.31" at bounding box center [343, 43] width 84 height 15
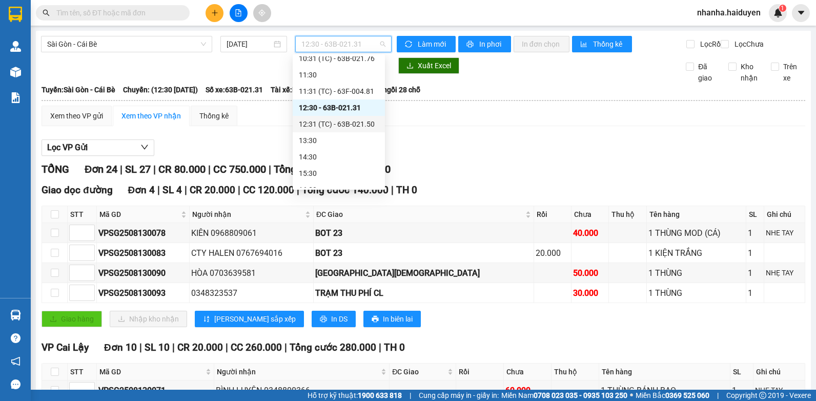
click at [337, 127] on div "12:31 (TC) - 63B-021.50" at bounding box center [339, 123] width 80 height 11
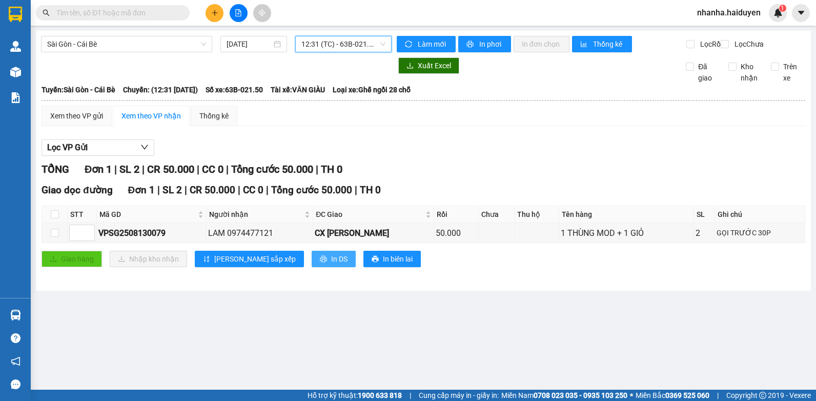
click at [331, 264] on span "In DS" at bounding box center [339, 258] width 16 height 11
drag, startPoint x: 56, startPoint y: 221, endPoint x: 55, endPoint y: 243, distance: 21.5
click at [55, 218] on input "checkbox" at bounding box center [55, 214] width 8 height 8
checkbox input "true"
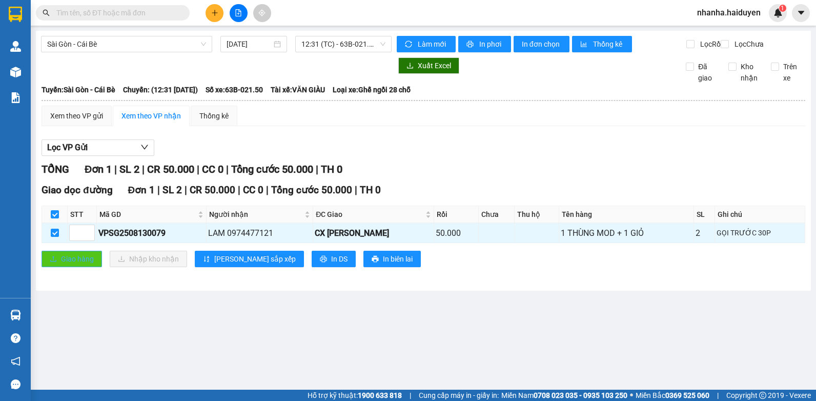
click at [66, 264] on span "Giao hàng" at bounding box center [77, 258] width 33 height 11
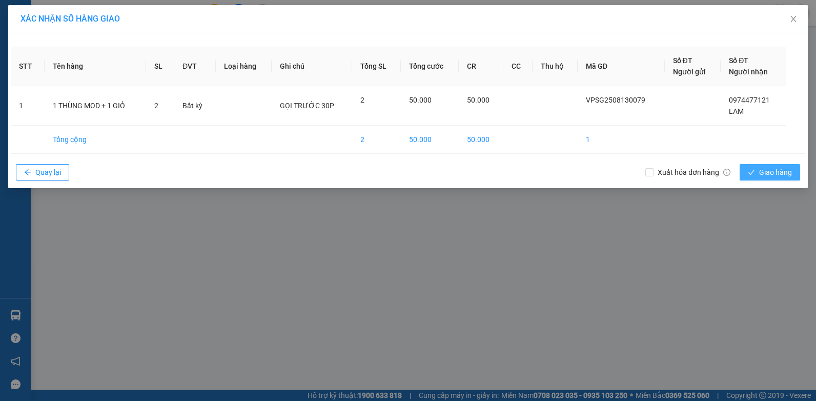
click at [757, 173] on button "Giao hàng" at bounding box center [770, 172] width 60 height 16
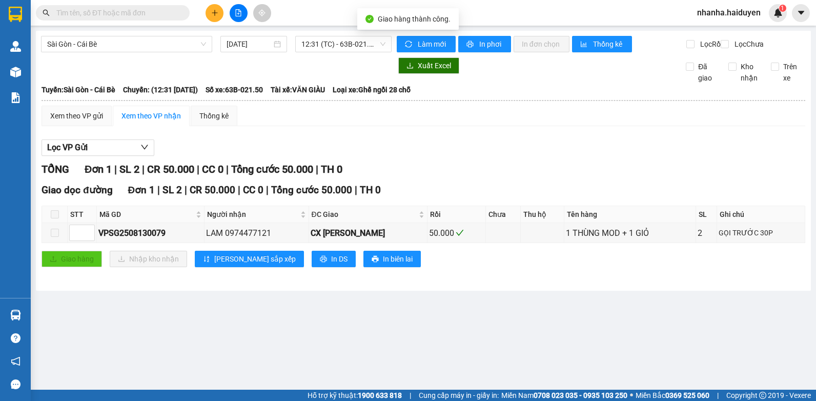
click at [351, 31] on div "Sài Gòn - Cái Bè 13/08/2025 12:31 (TC) - 63B-021.50 Làm mới In phơi In đơn chọn…" at bounding box center [423, 161] width 775 height 260
click at [349, 39] on span "12:31 (TC) - 63B-021.50" at bounding box center [343, 43] width 84 height 15
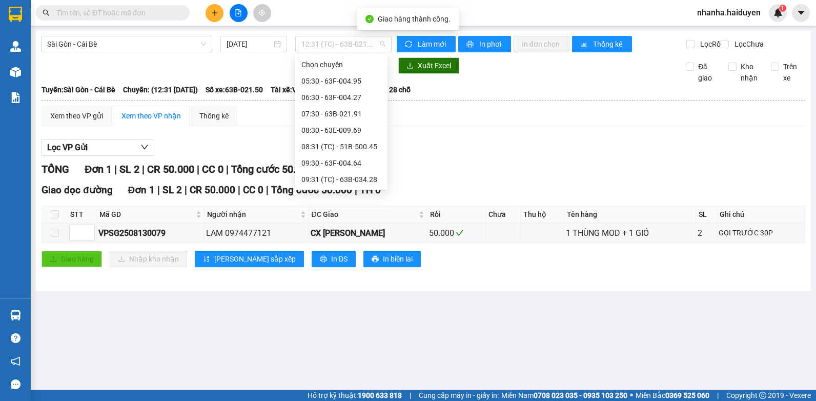
scroll to position [98, 0]
click at [344, 162] on div "12:30 - 63B-021.31" at bounding box center [341, 162] width 80 height 11
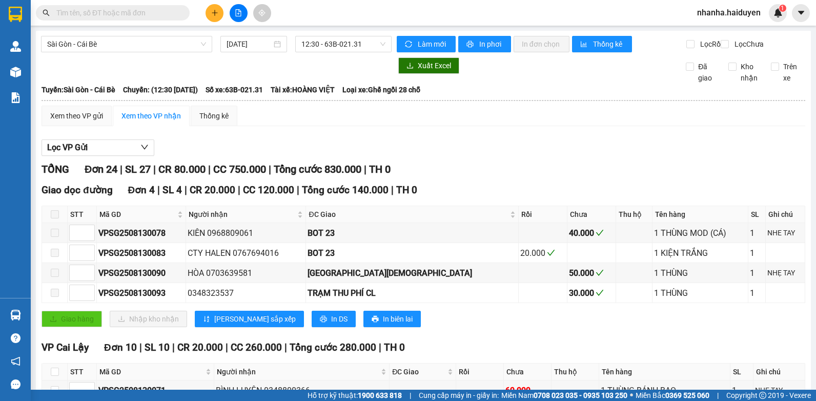
click at [53, 218] on span at bounding box center [55, 214] width 8 height 8
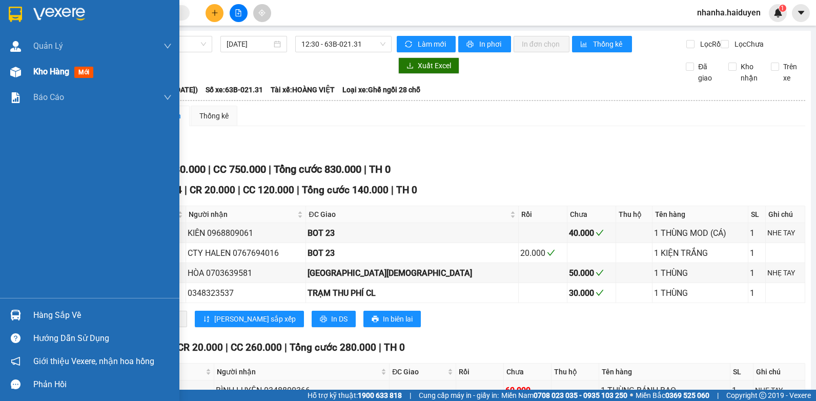
click at [21, 67] on div at bounding box center [16, 72] width 18 height 18
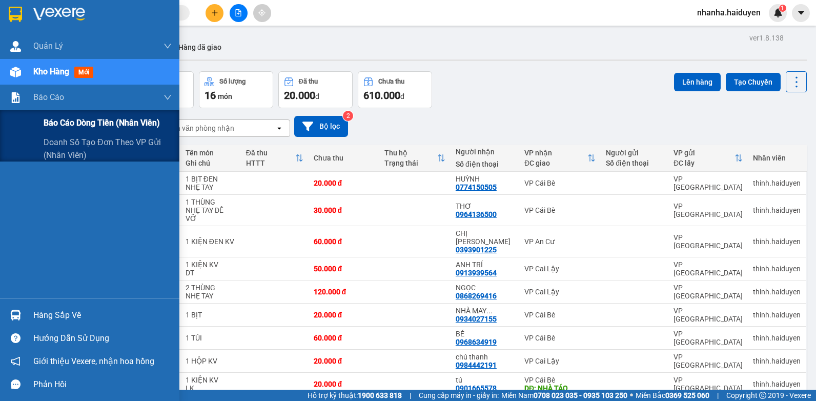
click at [27, 123] on div "Báo cáo dòng tiền (nhân viên)" at bounding box center [89, 123] width 179 height 26
